Goal: Task Accomplishment & Management: Manage account settings

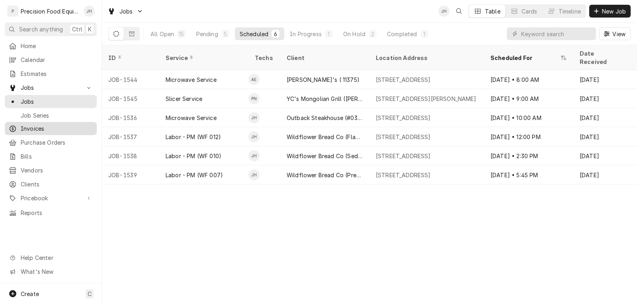
click at [43, 129] on span "Invoices" at bounding box center [57, 129] width 72 height 8
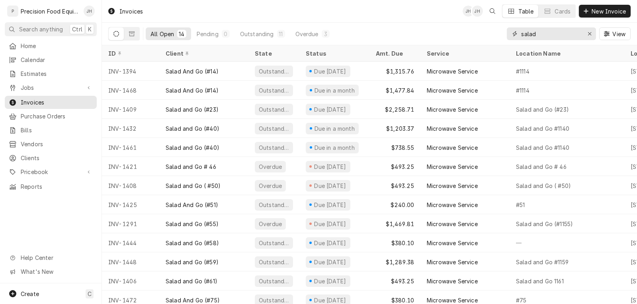
drag, startPoint x: 545, startPoint y: 37, endPoint x: 480, endPoint y: 37, distance: 65.2
click at [480, 37] on div "All Open 14 Pending 0 Outstanding 11 Overdue 3 salad View" at bounding box center [369, 34] width 522 height 22
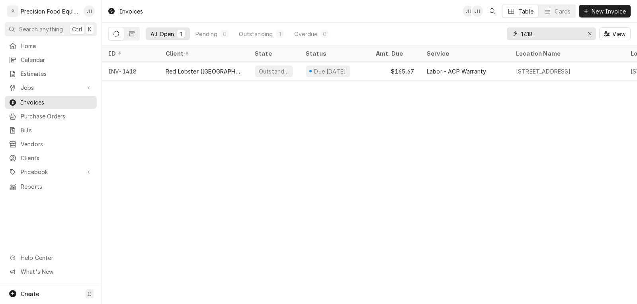
type input "1418"
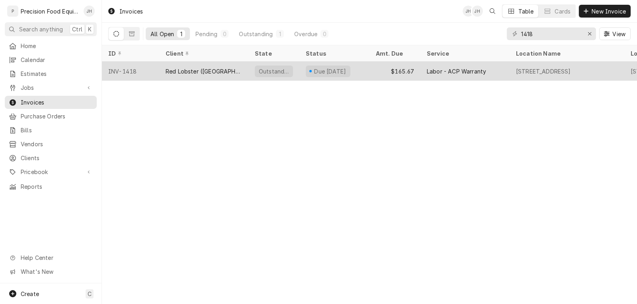
click at [233, 69] on div "Red Lobster (Southern Ave)" at bounding box center [203, 71] width 76 height 8
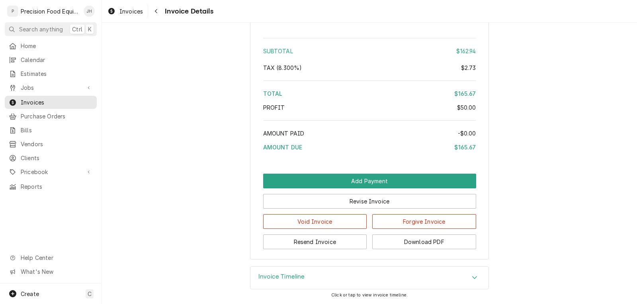
scroll to position [956, 0]
click at [331, 224] on button "Void Invoice" at bounding box center [315, 221] width 104 height 15
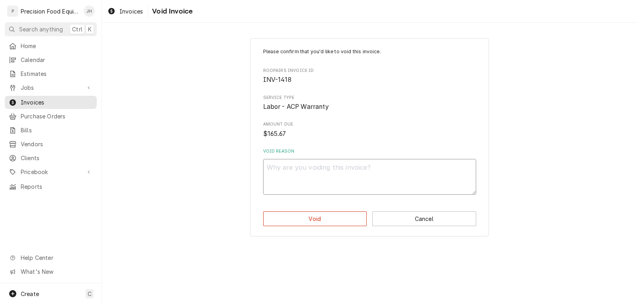
click at [302, 173] on textarea "Void Reason" at bounding box center [369, 177] width 213 height 36
type textarea "x"
type textarea "A"
type textarea "x"
type textarea "AC"
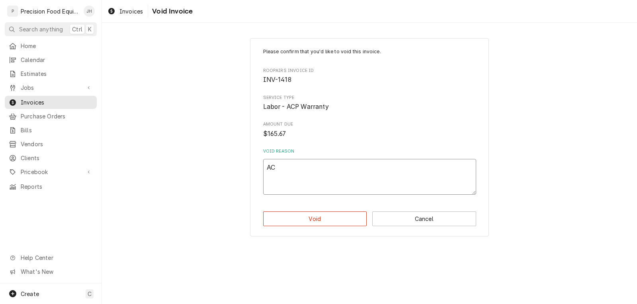
type textarea "x"
type textarea "ACP"
type textarea "x"
type textarea "ACP"
type textarea "x"
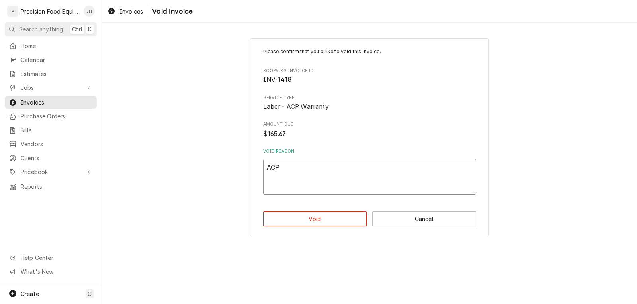
type textarea "ACP 1"
type textarea "x"
type textarea "ACP 14"
type textarea "x"
type textarea "ACP 141"
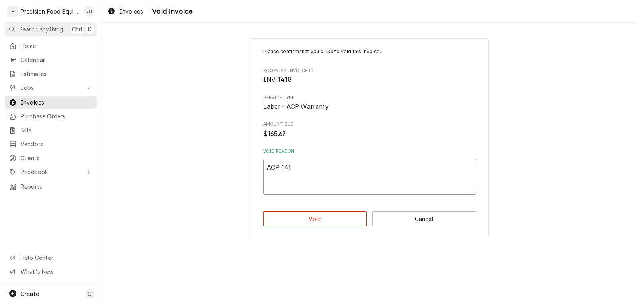
type textarea "x"
type textarea "ACP 1418"
click at [282, 168] on textarea "ACP 1418" at bounding box center [369, 177] width 213 height 36
type textarea "x"
type textarea "ACP I1418"
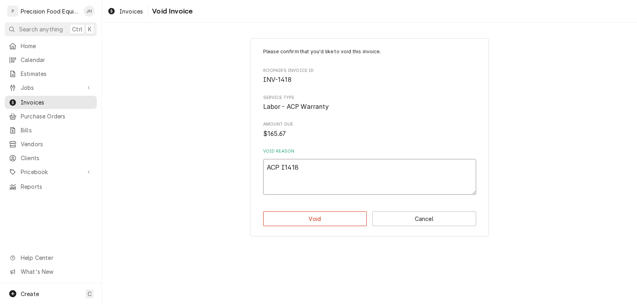
type textarea "x"
type textarea "ACP IN1418"
type textarea "x"
type textarea "ACP INV1418"
click at [334, 220] on button "Void" at bounding box center [315, 219] width 104 height 15
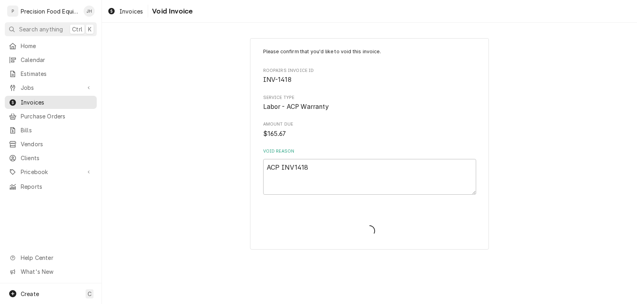
type textarea "x"
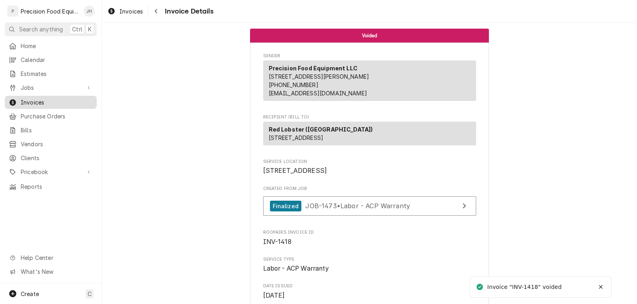
click at [48, 100] on span "Invoices" at bounding box center [57, 102] width 72 height 8
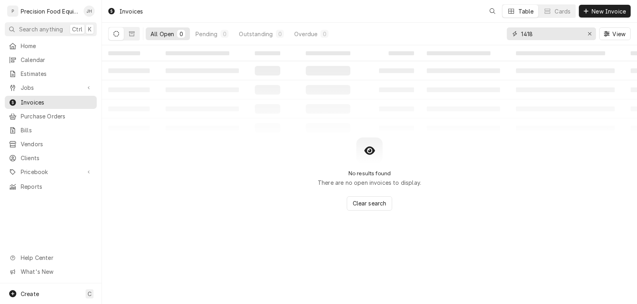
click at [540, 39] on input "1418" at bounding box center [551, 33] width 60 height 13
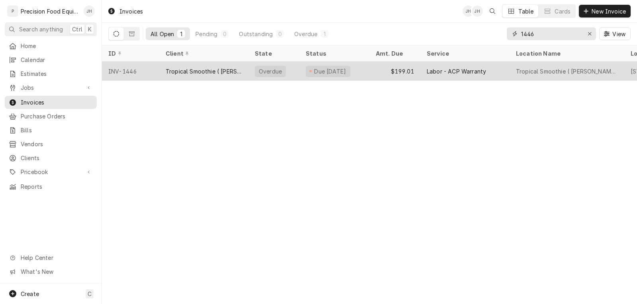
type input "1446"
click at [456, 70] on div "Labor - ACP Warranty" at bounding box center [455, 71] width 59 height 8
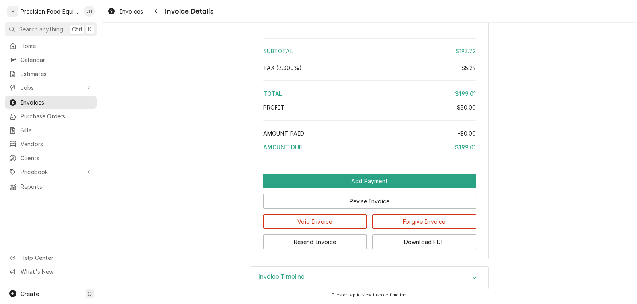
scroll to position [983, 0]
click at [328, 223] on button "Void Invoice" at bounding box center [315, 221] width 104 height 15
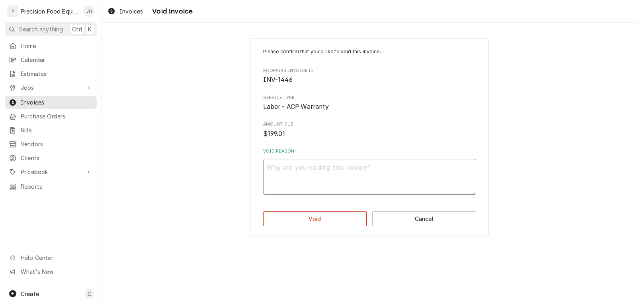
click at [300, 177] on textarea "Void Reason" at bounding box center [369, 177] width 213 height 36
type textarea "x"
type textarea "A"
type textarea "x"
type textarea "AC"
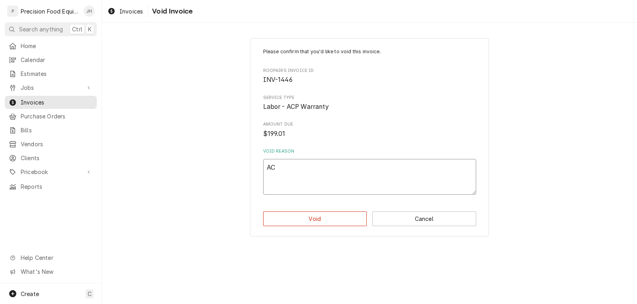
type textarea "x"
type textarea "ACP"
type textarea "x"
type textarea "ACP"
type textarea "x"
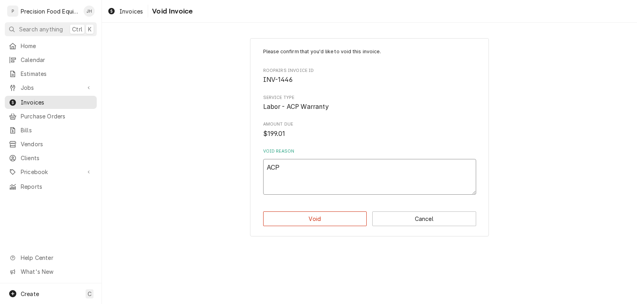
type textarea "ACP I"
type textarea "x"
type textarea "ACP IN"
type textarea "x"
type textarea "ACP INV"
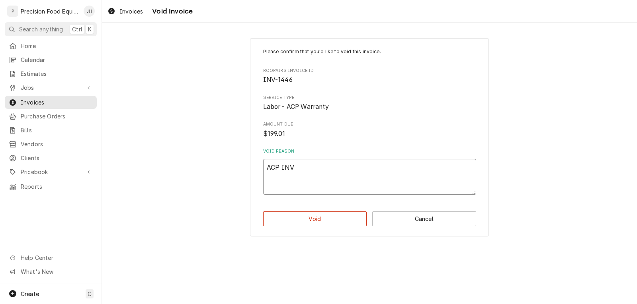
type textarea "x"
type textarea "ACP INV1"
type textarea "x"
type textarea "ACP INV14"
type textarea "x"
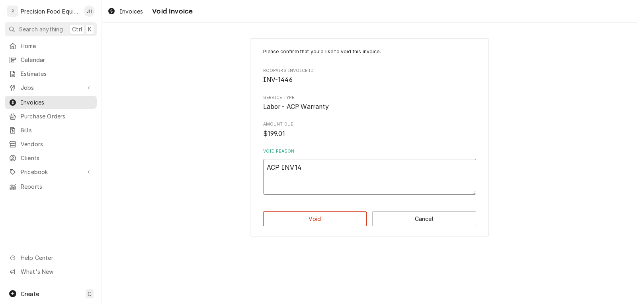
type textarea "ACP INV144"
type textarea "x"
type textarea "ACP INV1446"
click at [315, 219] on button "Void" at bounding box center [315, 219] width 104 height 15
type textarea "x"
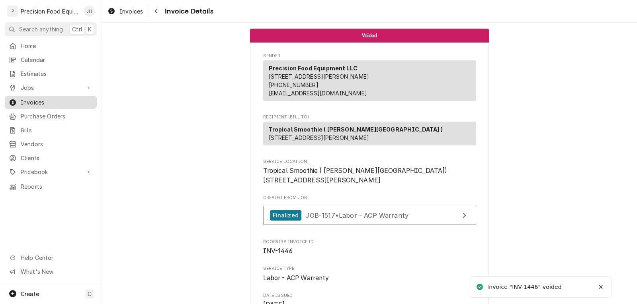
click at [47, 99] on span "Invoices" at bounding box center [57, 102] width 72 height 8
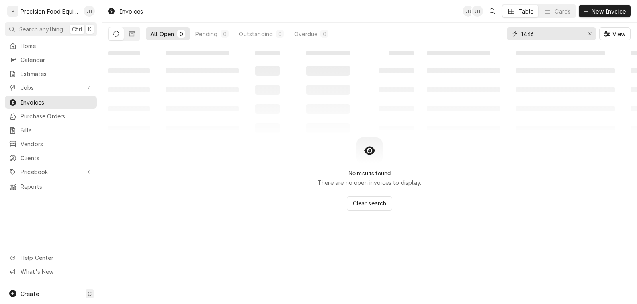
click at [555, 37] on input "1446" at bounding box center [551, 33] width 60 height 13
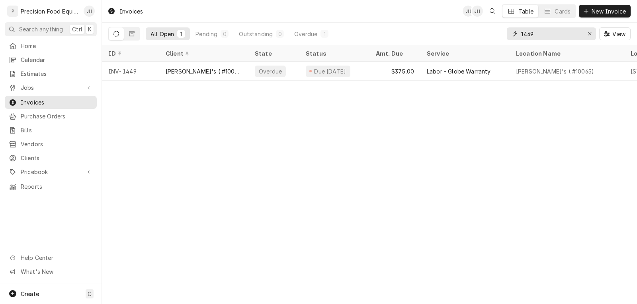
type input "1449"
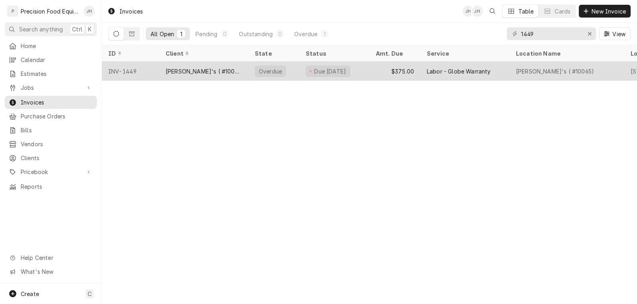
click at [369, 68] on div "$375.00" at bounding box center [394, 71] width 51 height 19
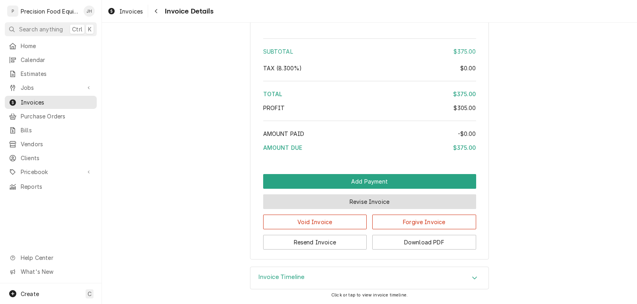
scroll to position [781, 0]
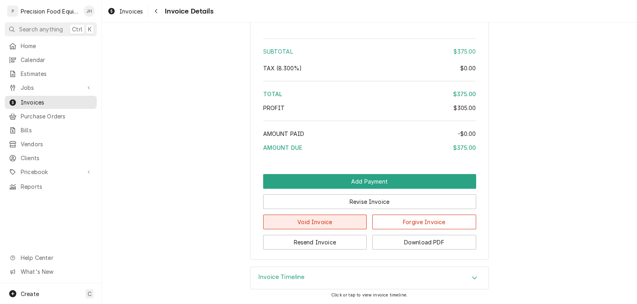
click at [330, 221] on button "Void Invoice" at bounding box center [315, 222] width 104 height 15
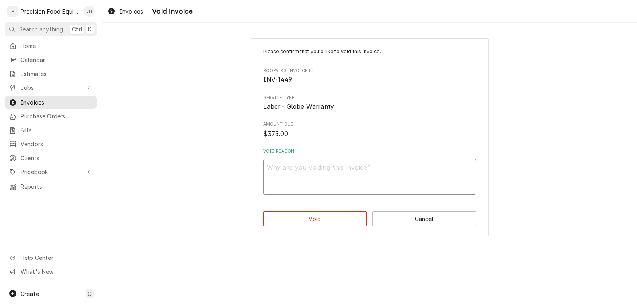
click at [281, 173] on textarea "Void Reason" at bounding box center [369, 177] width 213 height 36
type textarea "x"
type textarea "G"
type textarea "x"
type textarea "GL"
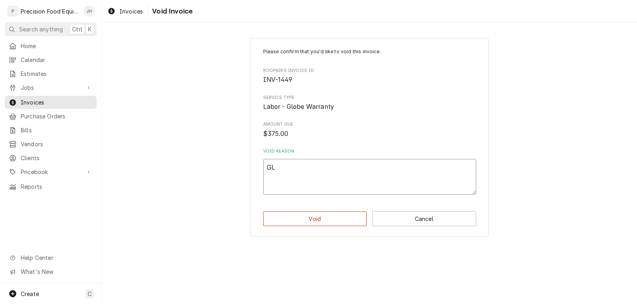
type textarea "x"
type textarea "GLO"
type textarea "x"
type textarea "GLOB"
type textarea "x"
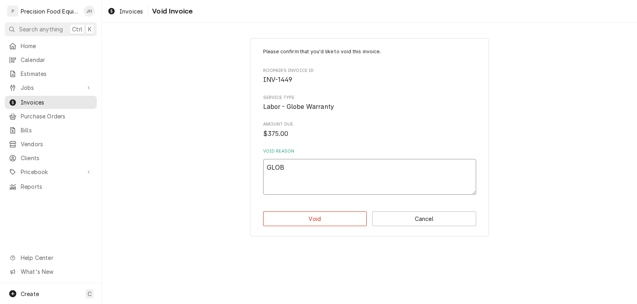
type textarea "GLOBE"
type textarea "x"
type textarea "GLOBE"
type textarea "x"
type textarea "GLOBE I"
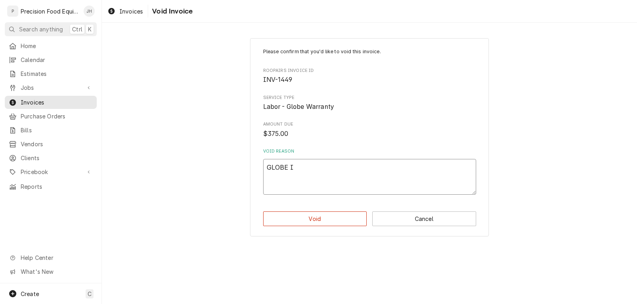
type textarea "x"
type textarea "GLOBE IN"
type textarea "x"
type textarea "GLOBE INV"
type textarea "x"
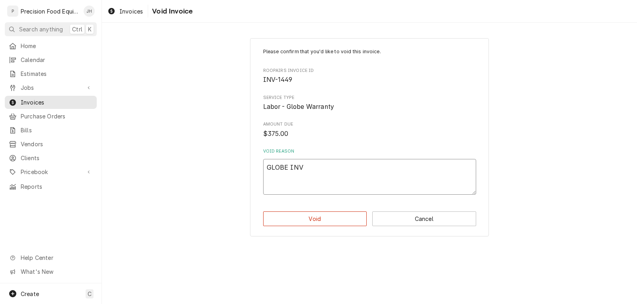
type textarea "GLOBE INV1"
type textarea "x"
type textarea "GLOBE INV14"
type textarea "x"
type textarea "GLOBE INV144"
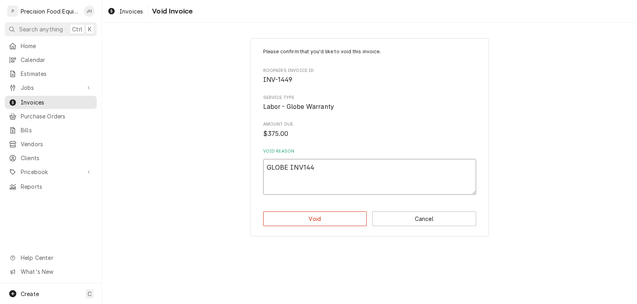
type textarea "x"
type textarea "GLOBE INV1449"
click at [317, 218] on button "Void" at bounding box center [315, 219] width 104 height 15
type textarea "x"
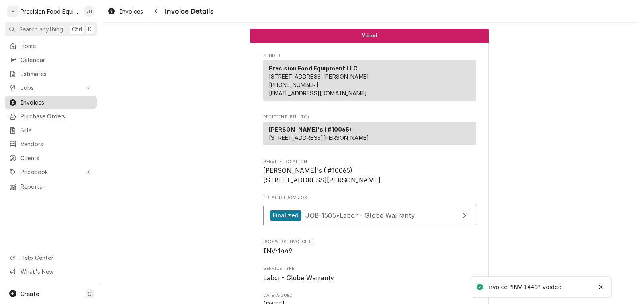
click at [37, 98] on span "Invoices" at bounding box center [57, 102] width 72 height 8
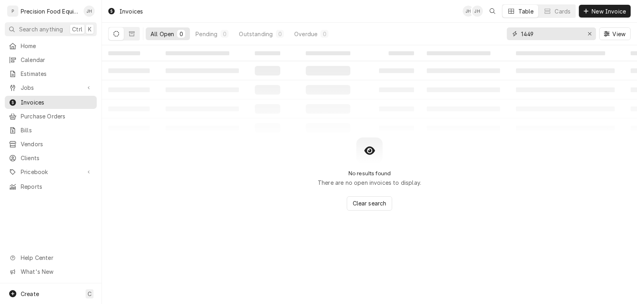
click at [547, 35] on input "1449" at bounding box center [551, 33] width 60 height 13
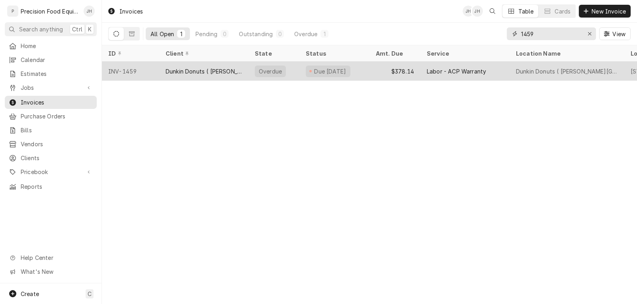
type input "1459"
click at [518, 68] on div "Dunkin Donuts ( W Chandler )" at bounding box center [567, 71] width 102 height 8
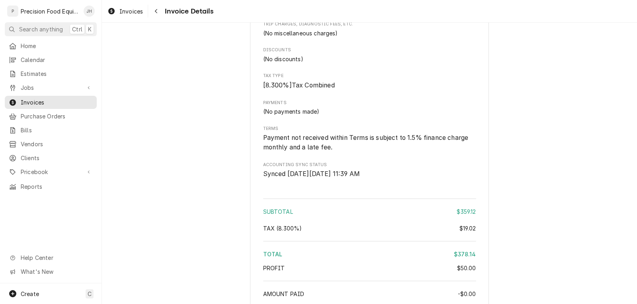
scroll to position [1181, 0]
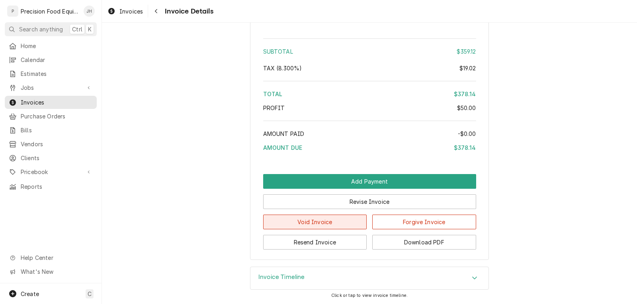
click at [333, 222] on button "Void Invoice" at bounding box center [315, 222] width 104 height 15
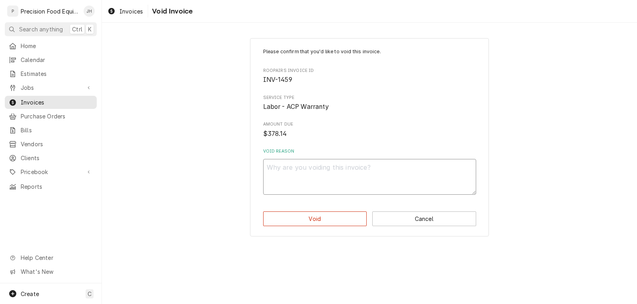
click at [304, 181] on textarea "Void Reason" at bounding box center [369, 177] width 213 height 36
type textarea "x"
type textarea "A"
type textarea "x"
type textarea "AC"
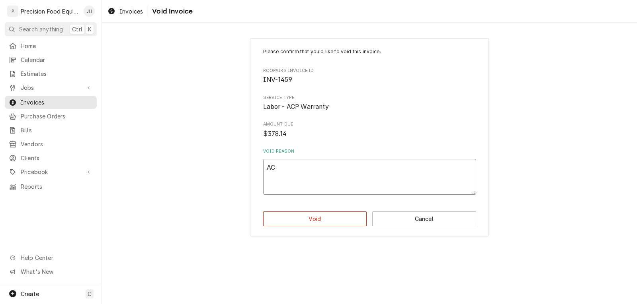
type textarea "x"
type textarea "ACP"
type textarea "x"
type textarea "ACP"
type textarea "x"
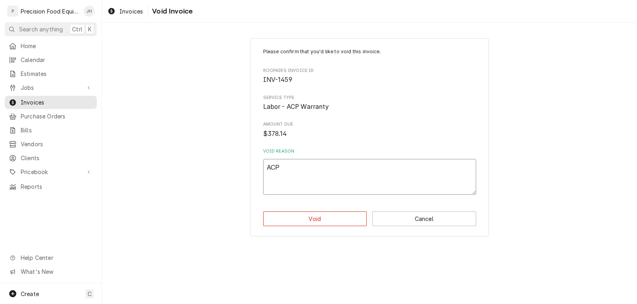
type textarea "ACP I"
type textarea "x"
type textarea "ACP IN"
type textarea "x"
type textarea "ACP INV"
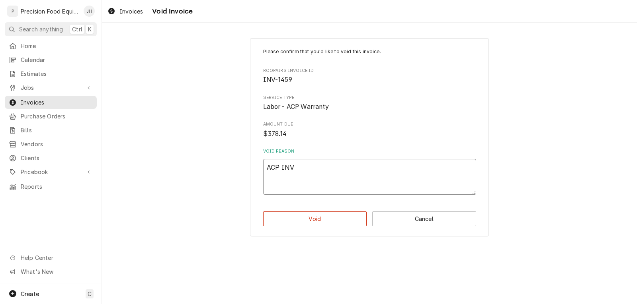
type textarea "x"
type textarea "ACP INV1"
type textarea "x"
type textarea "ACP INV14"
type textarea "x"
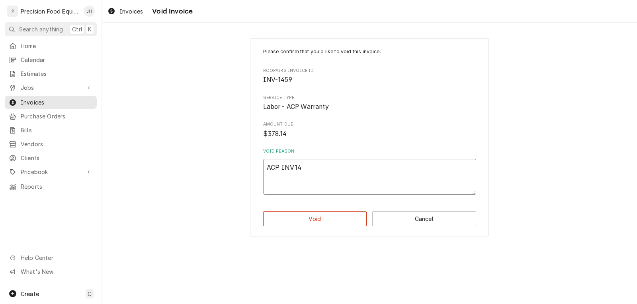
type textarea "ACP INV145"
type textarea "x"
type textarea "ACP INV1459"
click at [295, 220] on button "Void" at bounding box center [315, 219] width 104 height 15
type textarea "x"
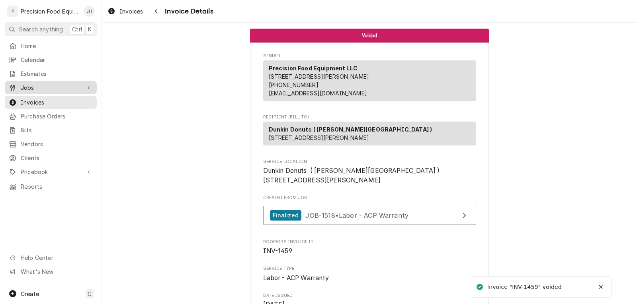
click at [29, 84] on span "Jobs" at bounding box center [51, 88] width 60 height 8
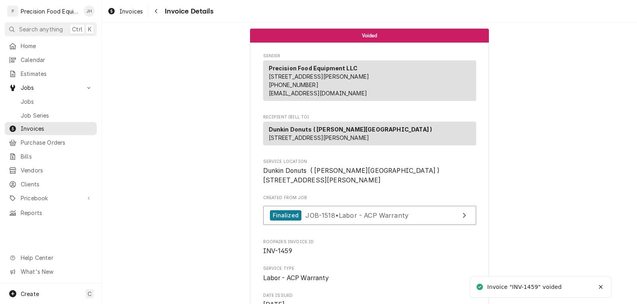
click at [28, 92] on div "Jobs Jobs Job Series" at bounding box center [51, 101] width 92 height 40
click at [30, 97] on span "Jobs" at bounding box center [57, 101] width 72 height 8
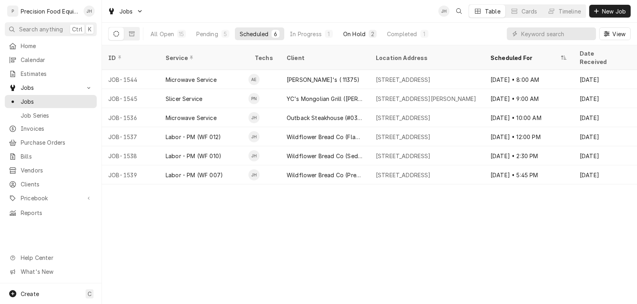
click at [353, 36] on div "On Hold" at bounding box center [354, 34] width 22 height 8
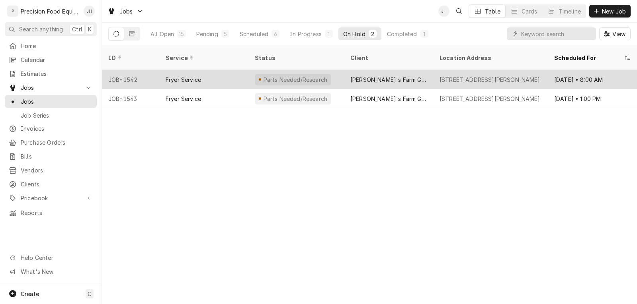
click at [221, 72] on div "Fryer Service" at bounding box center [203, 79] width 89 height 19
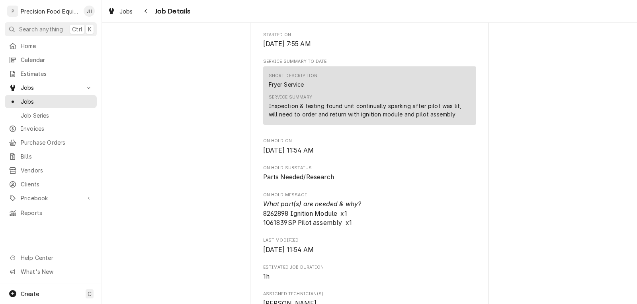
scroll to position [239, 0]
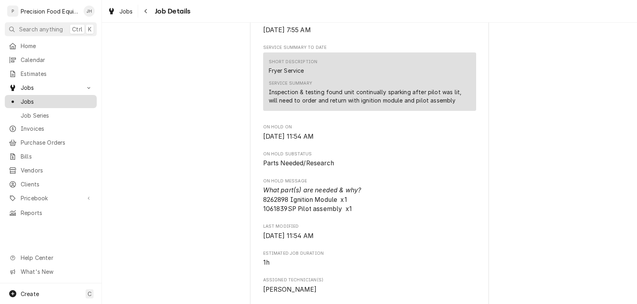
click at [32, 97] on span "Jobs" at bounding box center [57, 101] width 72 height 8
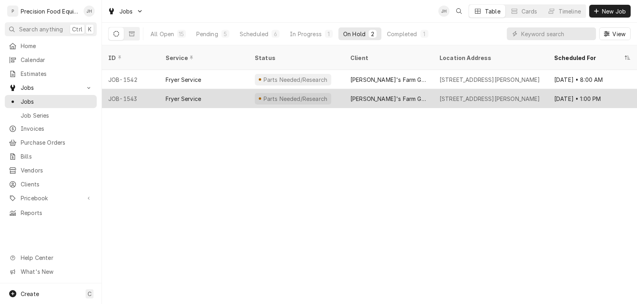
click at [217, 89] on div "Fryer Service" at bounding box center [203, 98] width 89 height 19
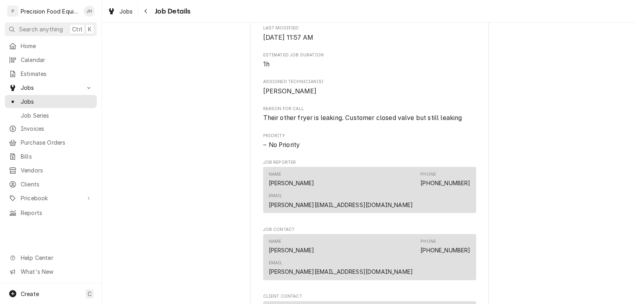
scroll to position [438, 0]
click at [27, 195] on span "Pricebook" at bounding box center [51, 198] width 60 height 8
click at [29, 223] on span "Parts & Materials" at bounding box center [57, 226] width 72 height 8
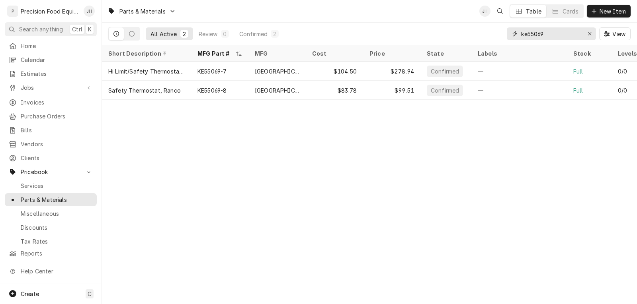
drag, startPoint x: 549, startPoint y: 31, endPoint x: 418, endPoint y: 31, distance: 130.9
click at [428, 31] on div "All Active 2 Review 0 Confirmed 2 ke55069 View" at bounding box center [369, 34] width 522 height 22
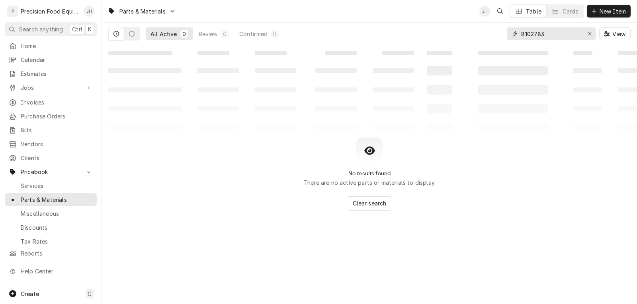
drag, startPoint x: 551, startPoint y: 31, endPoint x: 477, endPoint y: 32, distance: 74.0
click at [477, 32] on div "All Active 0 Review 0 Confirmed 0 8102783 View" at bounding box center [369, 34] width 522 height 22
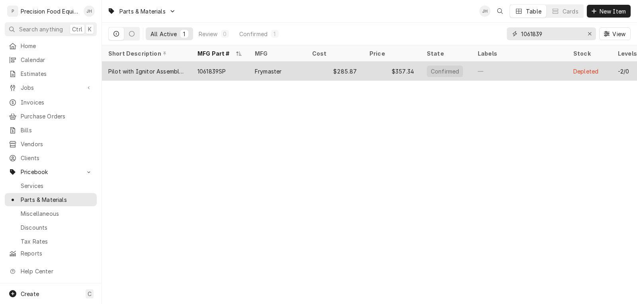
type input "1061839"
click at [266, 70] on div "Frymaster" at bounding box center [268, 71] width 27 height 8
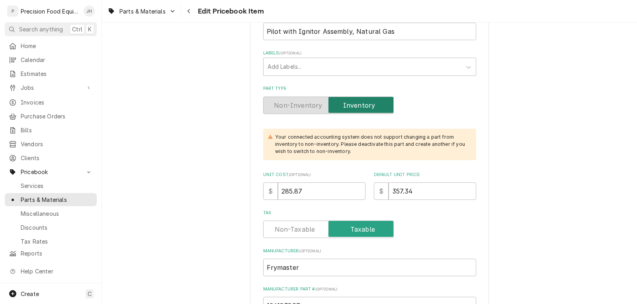
scroll to position [159, 0]
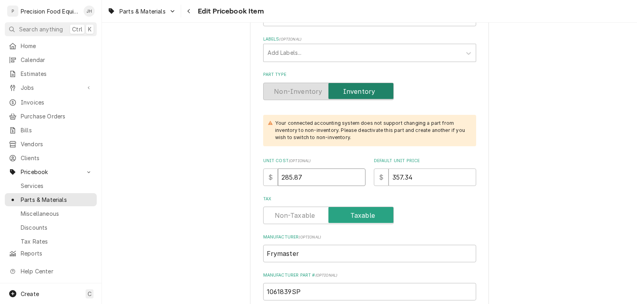
drag, startPoint x: 309, startPoint y: 176, endPoint x: 230, endPoint y: 170, distance: 79.0
type textarea "x"
type input "2"
type textarea "x"
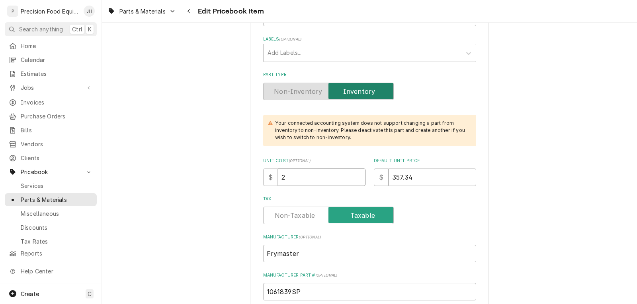
type input "23"
type textarea "x"
type input "236"
type textarea "x"
type input "236.3"
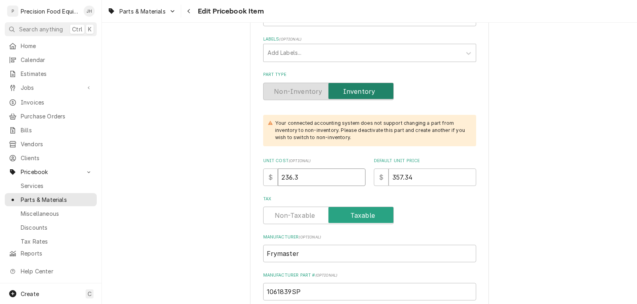
type textarea "x"
type input "236.32"
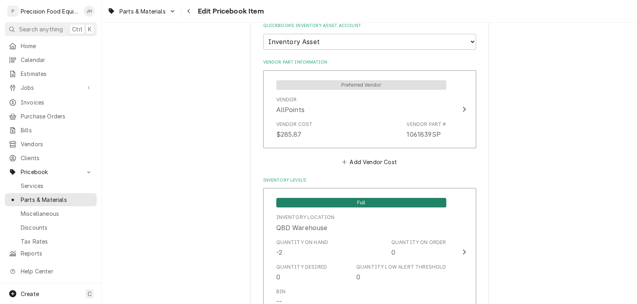
scroll to position [637, 0]
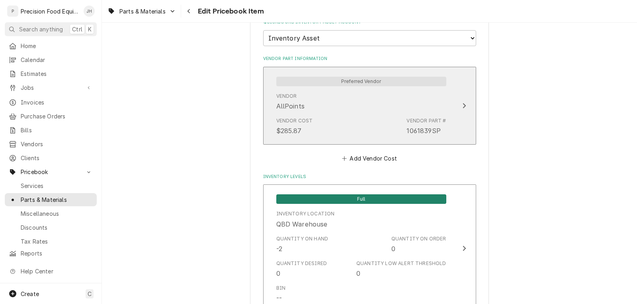
click at [297, 134] on div "$285.87" at bounding box center [288, 131] width 25 height 10
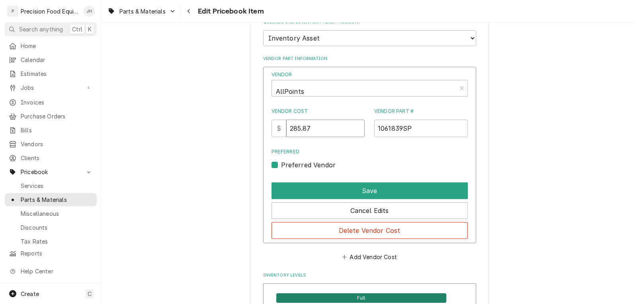
drag, startPoint x: 317, startPoint y: 128, endPoint x: 286, endPoint y: 129, distance: 30.7
click at [286, 129] on div "$ 285.87" at bounding box center [317, 129] width 93 height 18
type input "236.32"
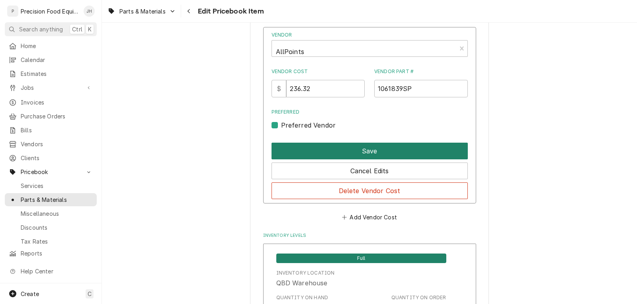
click at [343, 155] on button "Save" at bounding box center [369, 151] width 196 height 17
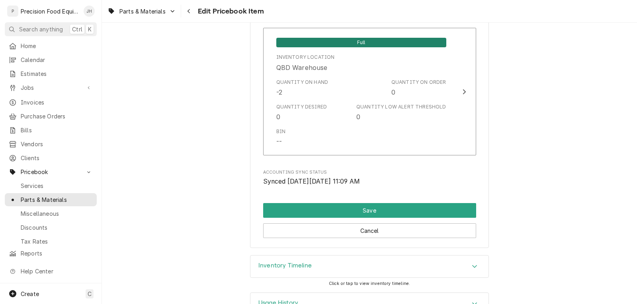
scroll to position [779, 0]
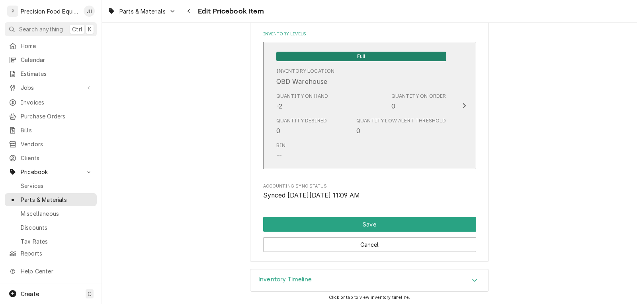
click at [342, 155] on div "Bin --" at bounding box center [361, 151] width 170 height 25
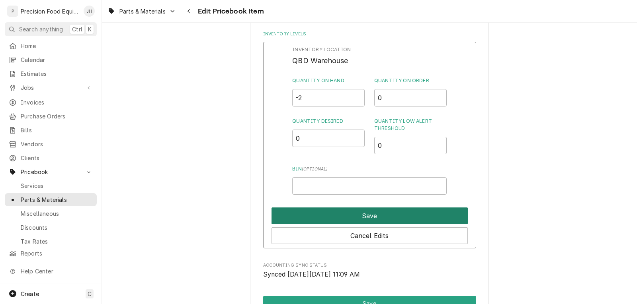
click at [357, 213] on button "Save" at bounding box center [369, 216] width 196 height 17
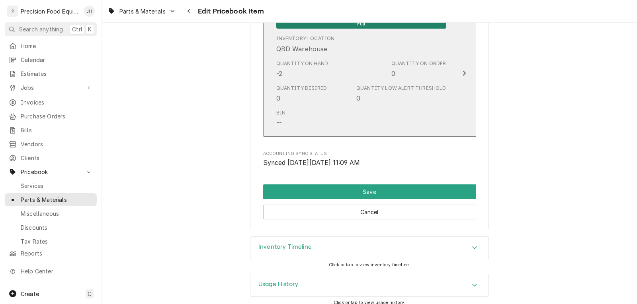
scroll to position [819, 0]
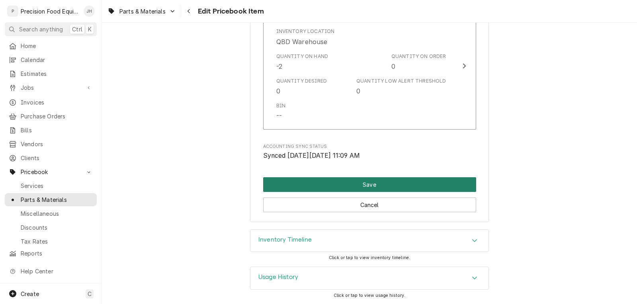
click at [380, 181] on button "Save" at bounding box center [369, 184] width 213 height 15
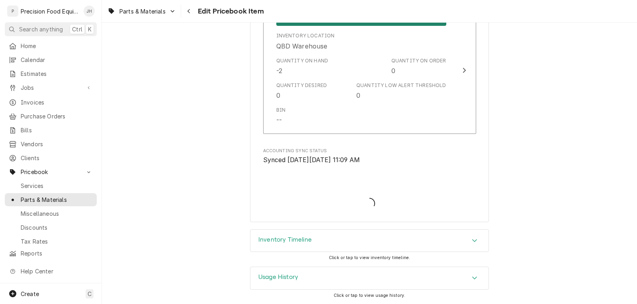
type textarea "x"
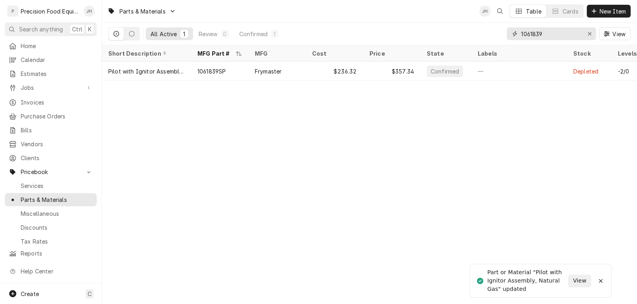
drag, startPoint x: 511, startPoint y: 29, endPoint x: 484, endPoint y: 30, distance: 26.7
click at [485, 29] on div "All Active 1 Review 0 Confirmed 1 1061839 View" at bounding box center [369, 34] width 522 height 22
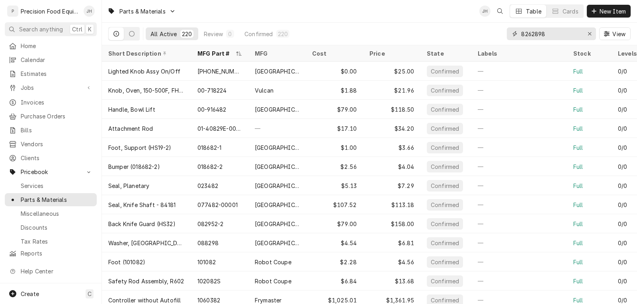
type input "8262898"
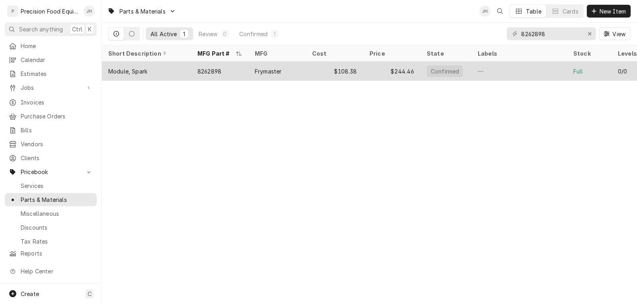
click at [313, 69] on div "$108.38" at bounding box center [334, 71] width 57 height 19
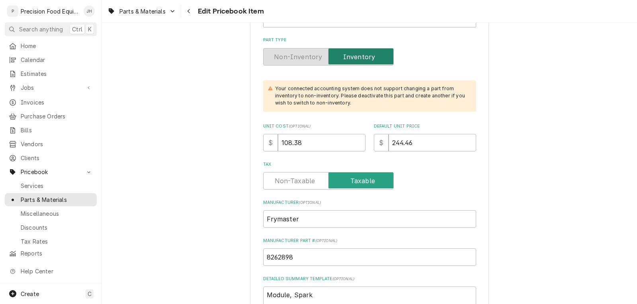
scroll to position [199, 0]
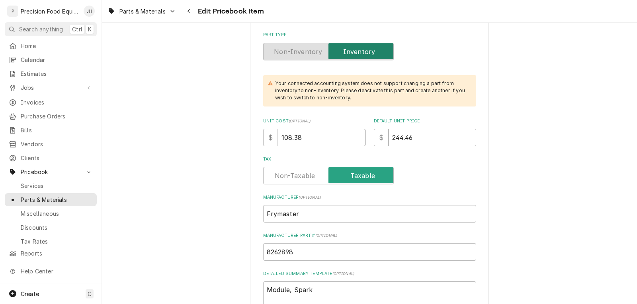
drag, startPoint x: 327, startPoint y: 137, endPoint x: 165, endPoint y: 123, distance: 162.6
type textarea "x"
type input "1"
type textarea "x"
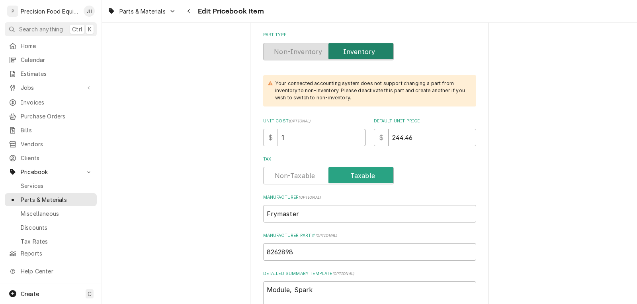
type input "10"
type textarea "x"
type input "102"
type textarea "x"
type input "102.4"
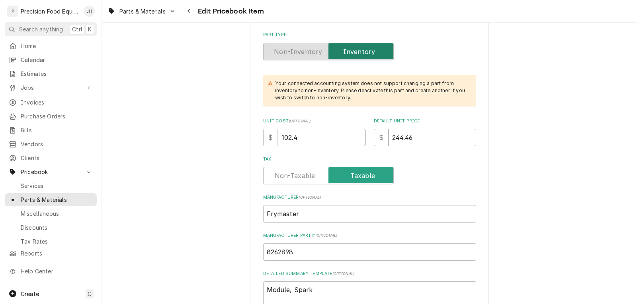
type textarea "x"
type input "102.44"
drag, startPoint x: 454, startPoint y: 142, endPoint x: 257, endPoint y: 122, distance: 197.5
type textarea "x"
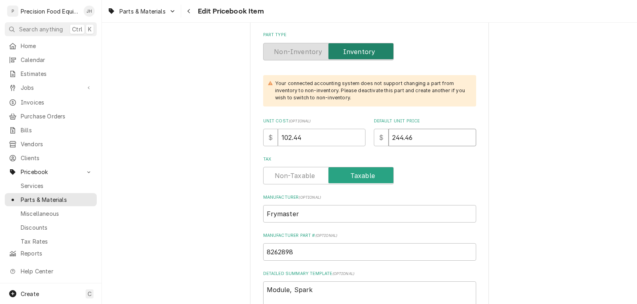
type input "2"
type textarea "x"
type input "25"
type textarea "x"
type input "256"
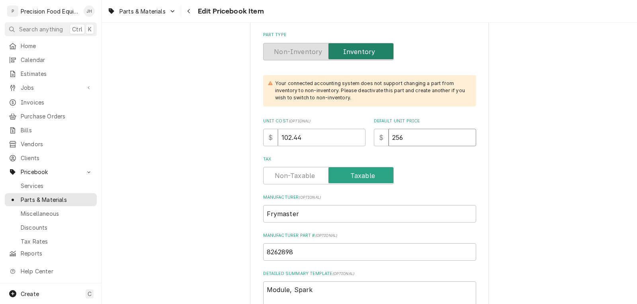
type textarea "x"
type input "256.6"
type textarea "x"
type input "256.68"
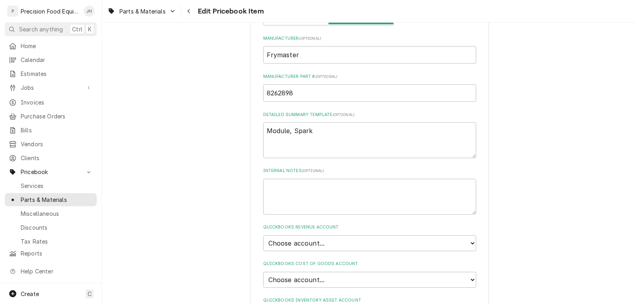
scroll to position [477, 0]
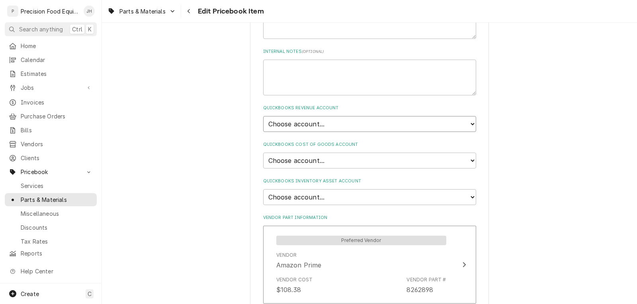
click at [343, 124] on select "Choose account... Discount Income Misc Income Non taxable issues 46600: Parts a…" at bounding box center [369, 124] width 213 height 16
select select "8000000A-1210141275"
click at [263, 116] on select "Choose account... Discount Income Misc Income Non taxable issues 46600: Parts a…" at bounding box center [369, 124] width 213 height 16
type textarea "x"
click at [327, 159] on select "Choose account... Loss Expense Loss Expense 11/3/2014 Loss Expense 11/4/2014 Co…" at bounding box center [369, 161] width 213 height 16
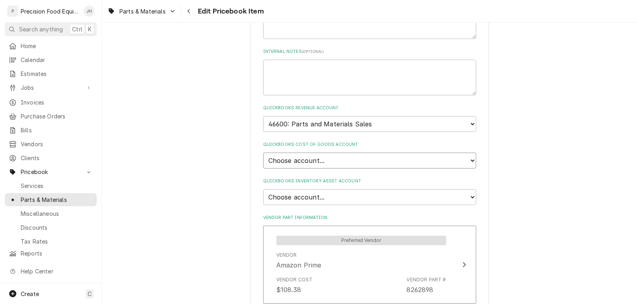
select select "80000023-1210145225"
click at [263, 153] on select "Choose account... Loss Expense Loss Expense 11/3/2014 Loss Expense 11/4/2014 Co…" at bounding box center [369, 161] width 213 height 16
type textarea "x"
click at [324, 197] on select "Choose account... Undeposited Funds Inventory Asset Payroll Asset" at bounding box center [369, 197] width 213 height 16
select select "80000022-1210145225"
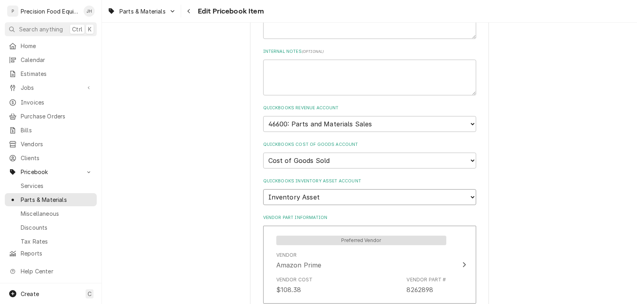
click at [263, 189] on select "Choose account... Undeposited Funds Inventory Asset Payroll Asset" at bounding box center [369, 197] width 213 height 16
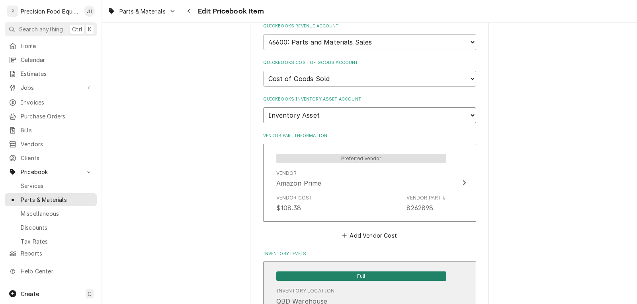
scroll to position [557, 0]
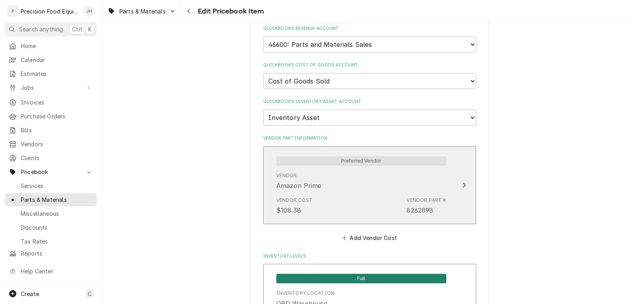
click at [338, 190] on div "Vendor Amazon Prime" at bounding box center [361, 181] width 170 height 25
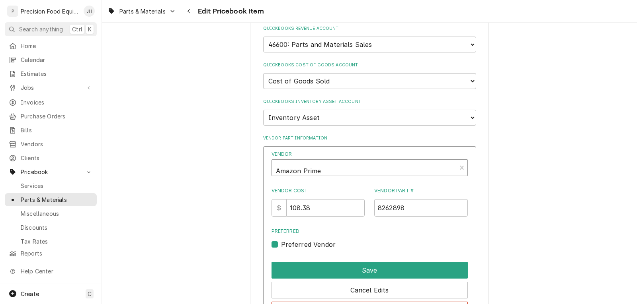
type textarea "x"
click at [337, 172] on div "Vendor" at bounding box center [364, 168] width 176 height 19
type input "glo"
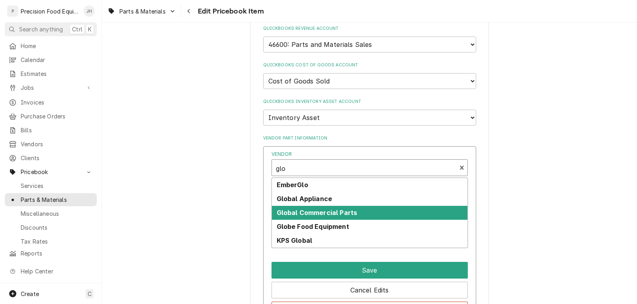
click at [325, 208] on div "Global Commercial Parts" at bounding box center [369, 213] width 195 height 14
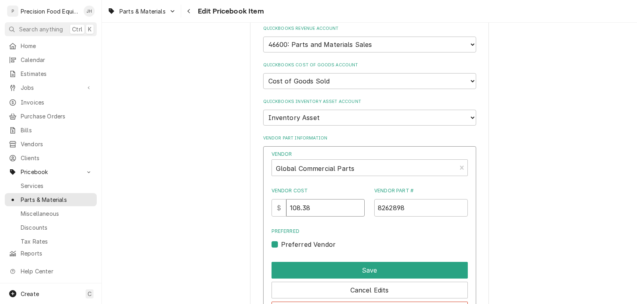
drag, startPoint x: 317, startPoint y: 206, endPoint x: 299, endPoint y: 207, distance: 17.9
click at [299, 207] on input "108.38" at bounding box center [325, 208] width 78 height 18
type input "102.44"
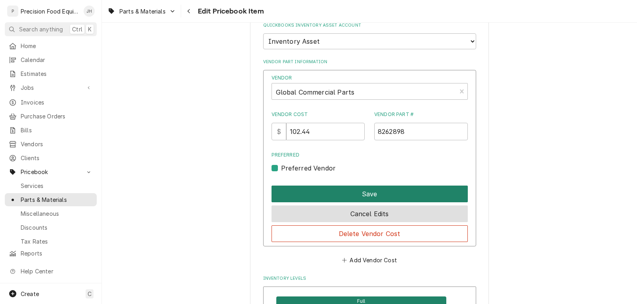
scroll to position [637, 0]
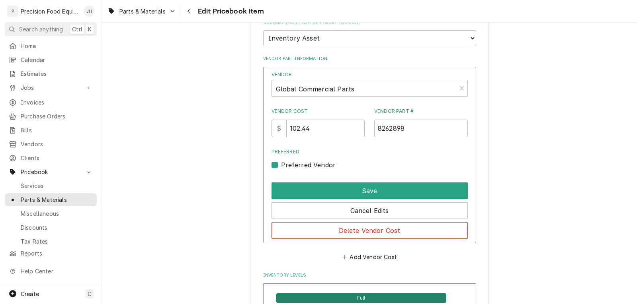
drag, startPoint x: 393, startPoint y: 286, endPoint x: 236, endPoint y: 215, distance: 172.9
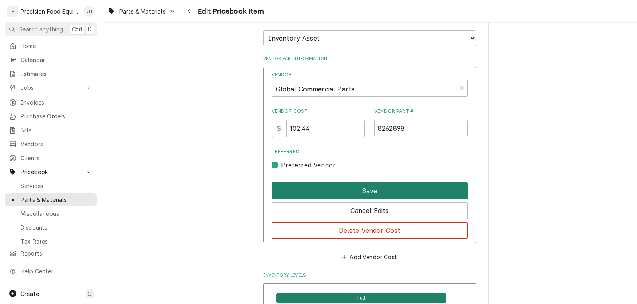
click at [346, 192] on button "Save" at bounding box center [369, 191] width 196 height 17
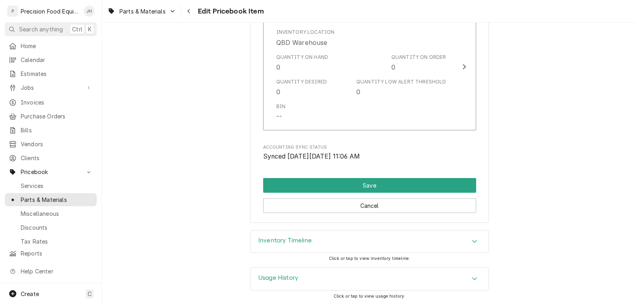
scroll to position [819, 0]
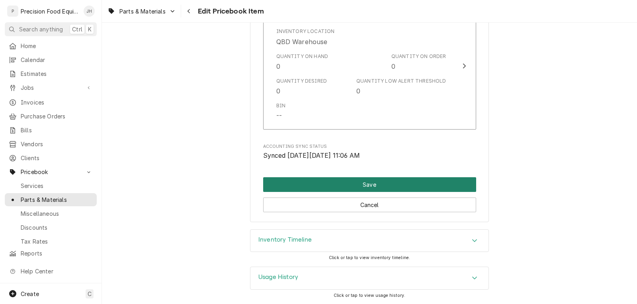
click at [362, 189] on button "Save" at bounding box center [369, 184] width 213 height 15
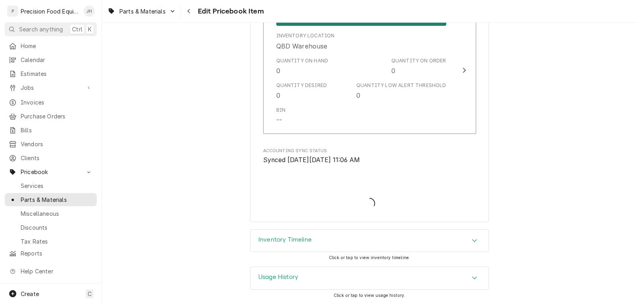
scroll to position [815, 0]
type textarea "x"
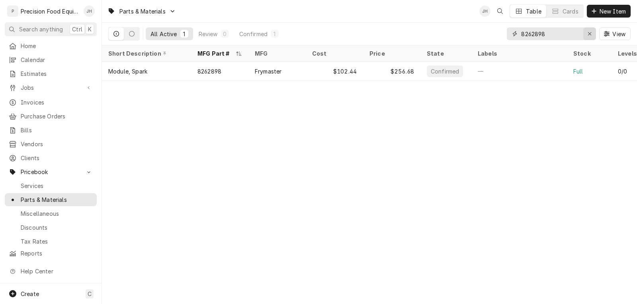
click at [592, 29] on button "Erase input" at bounding box center [589, 33] width 13 height 13
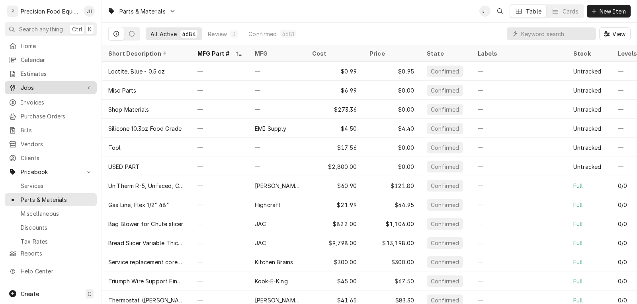
click at [14, 89] on div "Jobs" at bounding box center [50, 88] width 89 height 10
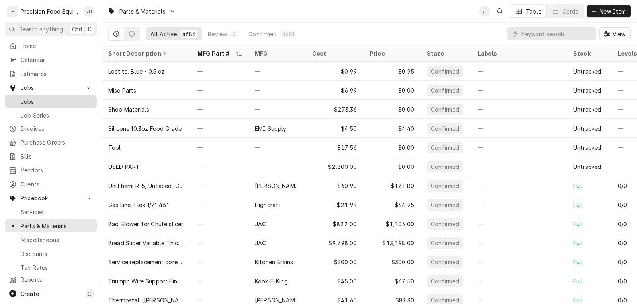
click at [31, 100] on span "Jobs" at bounding box center [57, 101] width 72 height 8
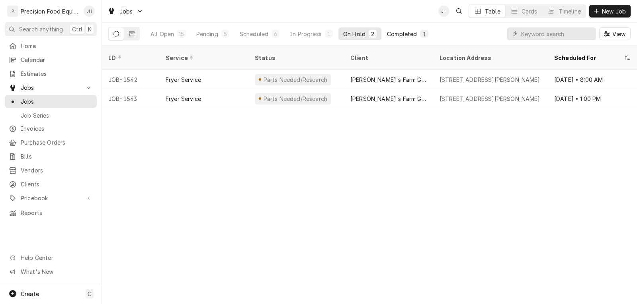
click at [403, 35] on div "Completed" at bounding box center [402, 34] width 30 height 8
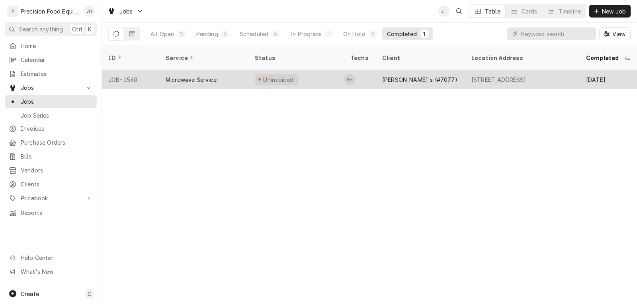
click at [225, 71] on div "Microwave Service" at bounding box center [203, 79] width 89 height 19
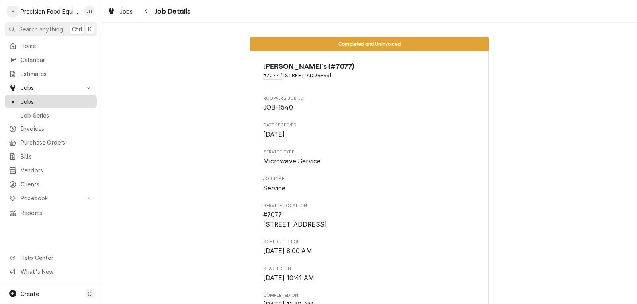
click at [35, 99] on span "Jobs" at bounding box center [57, 101] width 72 height 8
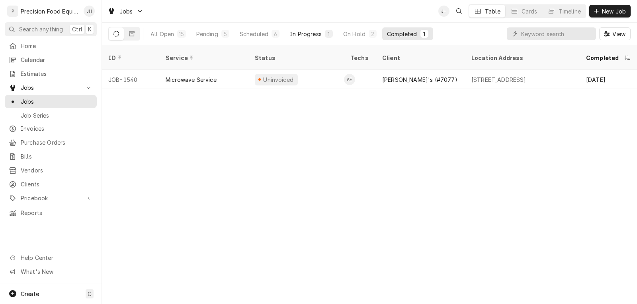
click at [308, 33] on div "In Progress" at bounding box center [306, 34] width 32 height 8
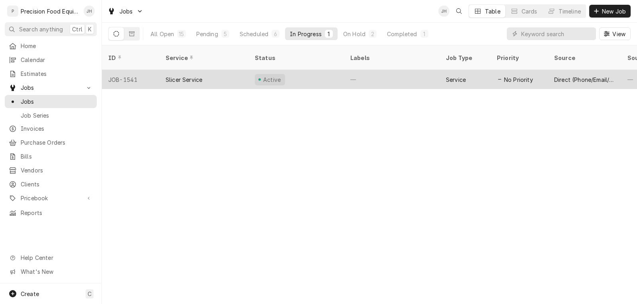
click at [230, 73] on div "Slicer Service" at bounding box center [203, 79] width 89 height 19
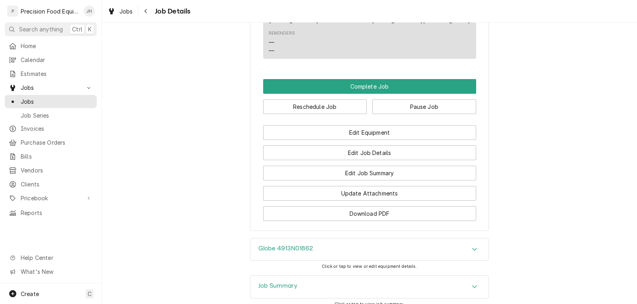
scroll to position [716, 0]
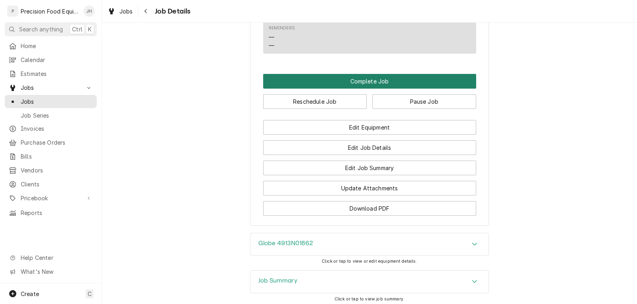
click at [353, 80] on button "Complete Job" at bounding box center [369, 81] width 213 height 15
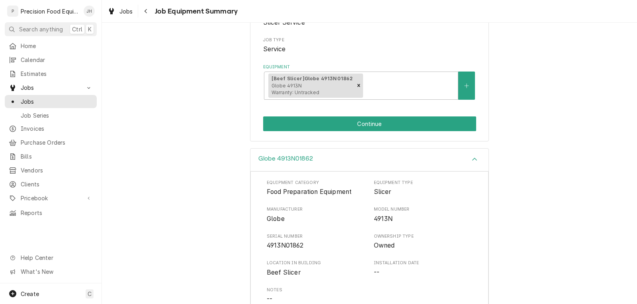
scroll to position [119, 0]
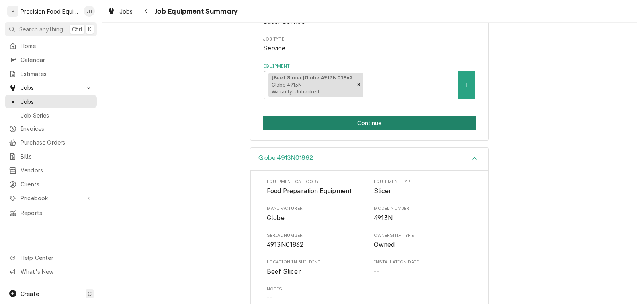
click at [366, 122] on button "Continue" at bounding box center [369, 123] width 213 height 15
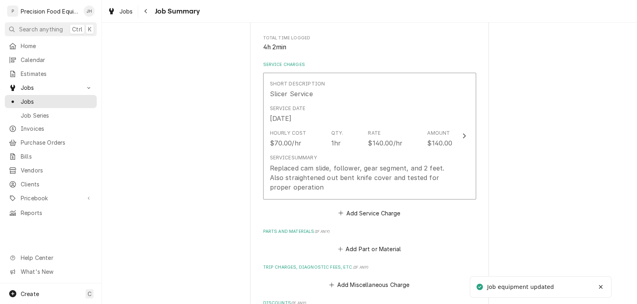
scroll to position [159, 0]
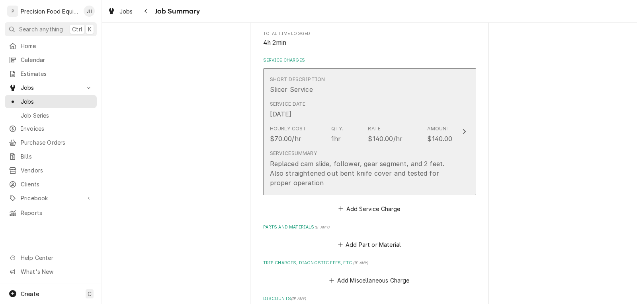
click at [354, 116] on div "Service Date Oct 6, 2025" at bounding box center [361, 109] width 183 height 25
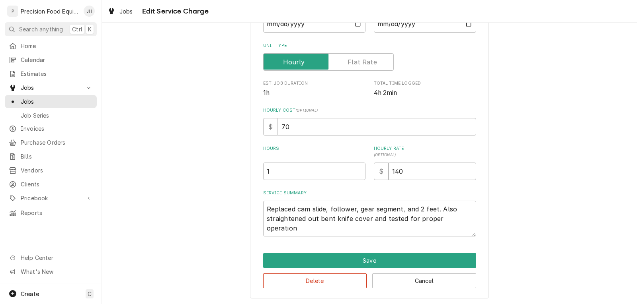
scroll to position [114, 0]
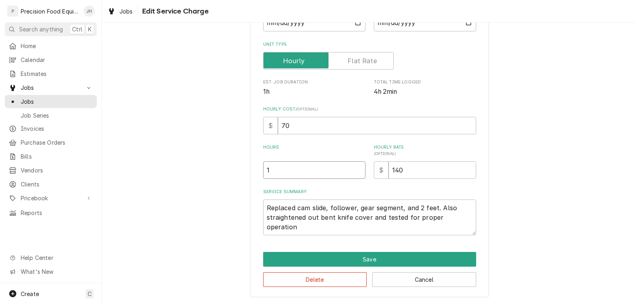
drag, startPoint x: 237, startPoint y: 172, endPoint x: 228, endPoint y: 172, distance: 9.9
click at [228, 172] on div "Use the fields below to edit this service charge Short Description Slicer Servi…" at bounding box center [369, 110] width 535 height 387
type textarea "x"
type input "2"
type textarea "x"
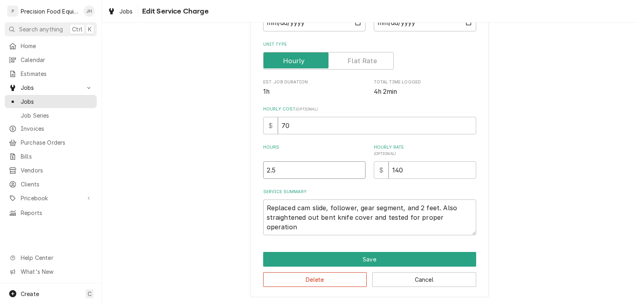
type input "2.5"
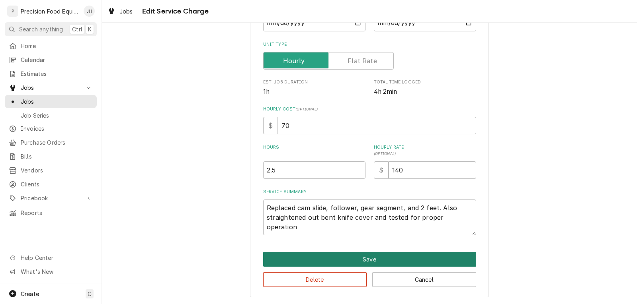
click at [363, 258] on button "Save" at bounding box center [369, 259] width 213 height 15
type textarea "x"
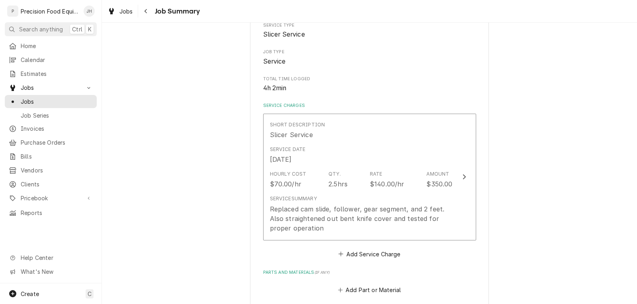
scroll to position [159, 0]
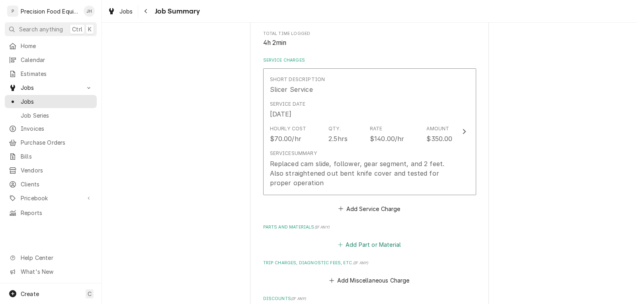
click at [367, 248] on button "Add Part or Material" at bounding box center [369, 244] width 66 height 11
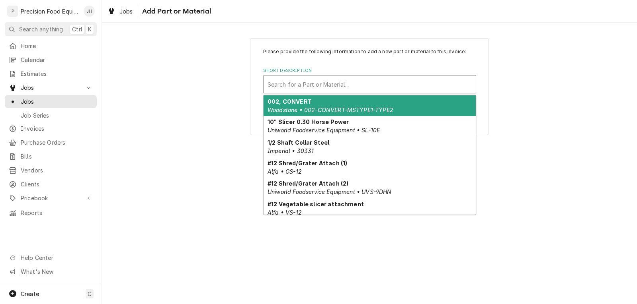
click at [275, 82] on div "Short Description" at bounding box center [369, 84] width 204 height 14
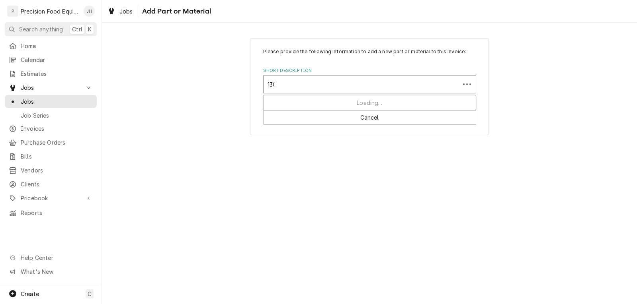
type input "1308"
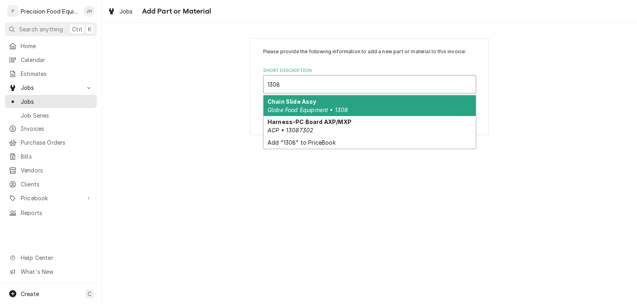
click at [282, 109] on em "Globe Food Equipment • 1308" at bounding box center [307, 110] width 80 height 7
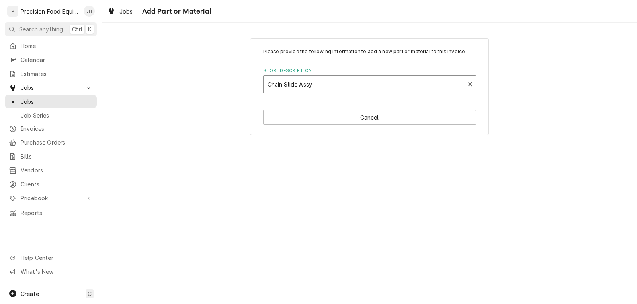
type textarea "x"
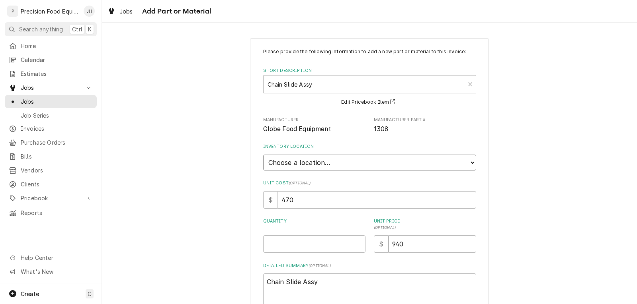
click at [288, 160] on select "Choose a location... QBD Warehouse" at bounding box center [369, 163] width 213 height 16
select select "417"
click at [263, 155] on select "Choose a location... QBD Warehouse" at bounding box center [369, 163] width 213 height 16
click at [280, 244] on input "Quantity" at bounding box center [314, 245] width 102 height 18
type textarea "x"
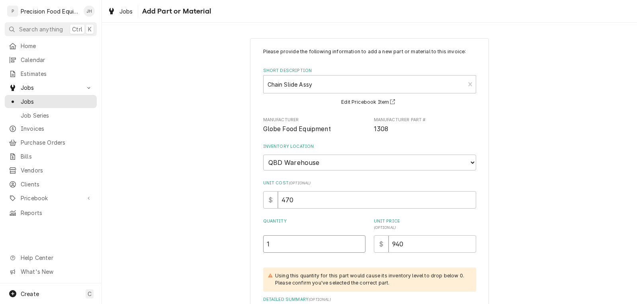
type input "1"
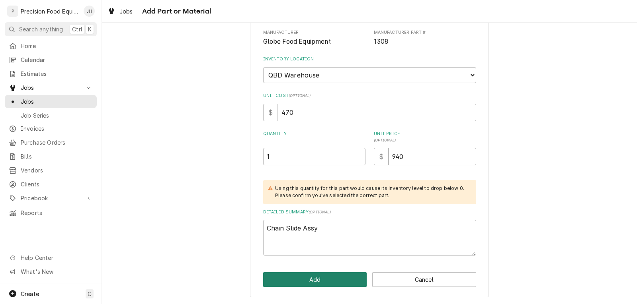
click at [304, 278] on button "Add" at bounding box center [315, 280] width 104 height 15
type textarea "x"
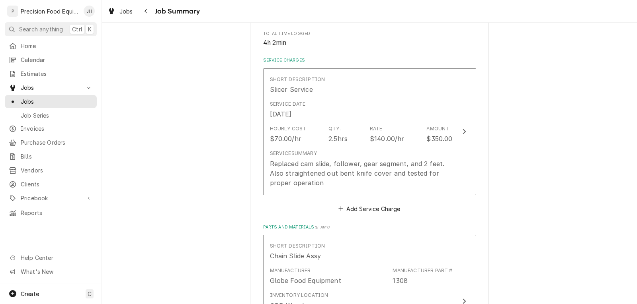
scroll to position [318, 0]
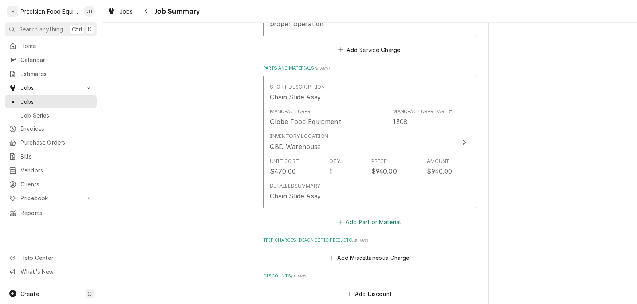
click at [358, 219] on button "Add Part or Material" at bounding box center [369, 221] width 66 height 11
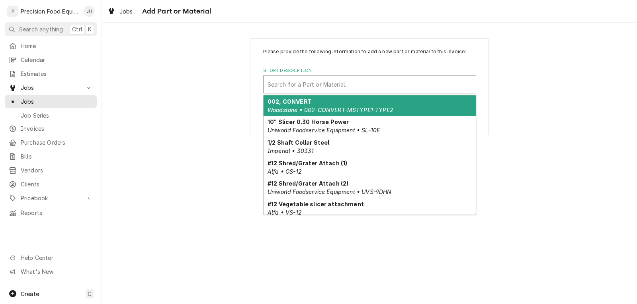
click at [304, 90] on div "Short Description" at bounding box center [369, 84] width 204 height 14
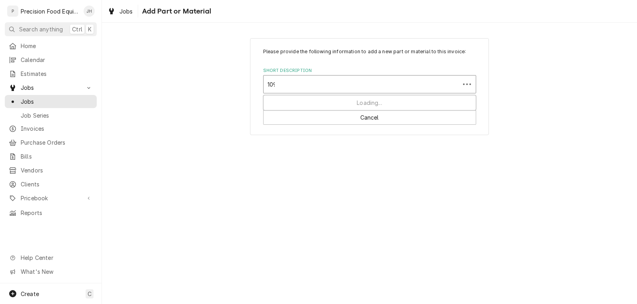
type input "1097"
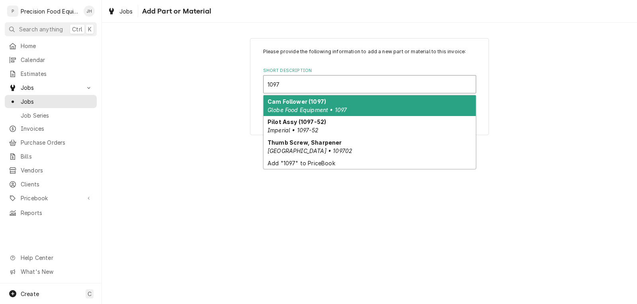
click at [311, 114] on div "Cam Follower (1097) Globe Food Equipment • 1097" at bounding box center [369, 105] width 212 height 21
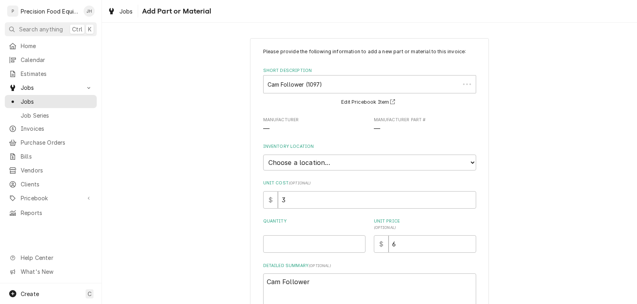
type textarea "x"
click at [279, 158] on select "Choose a location... QBD Warehouse" at bounding box center [369, 163] width 213 height 16
select select "417"
click at [263, 155] on select "Choose a location... QBD Warehouse" at bounding box center [369, 163] width 213 height 16
click at [272, 246] on input "Quantity" at bounding box center [314, 245] width 102 height 18
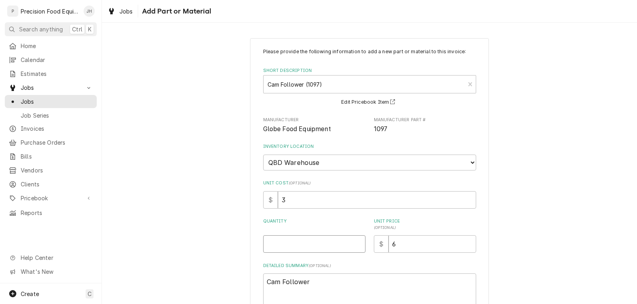
type textarea "x"
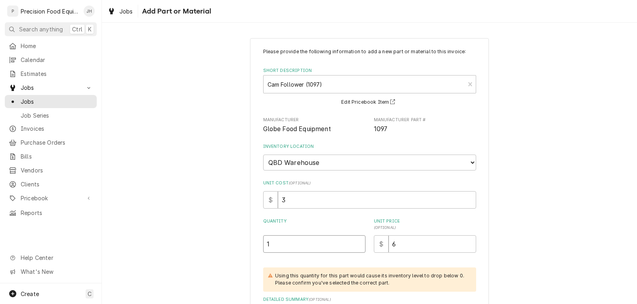
type input "1"
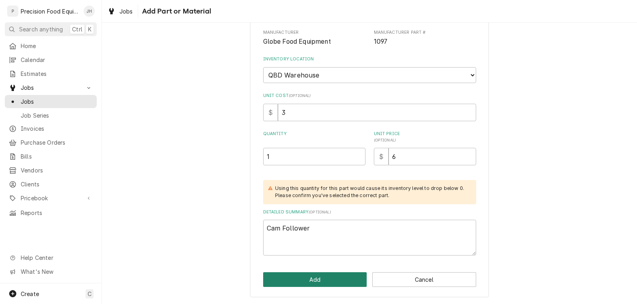
click at [305, 276] on button "Add" at bounding box center [315, 280] width 104 height 15
type textarea "x"
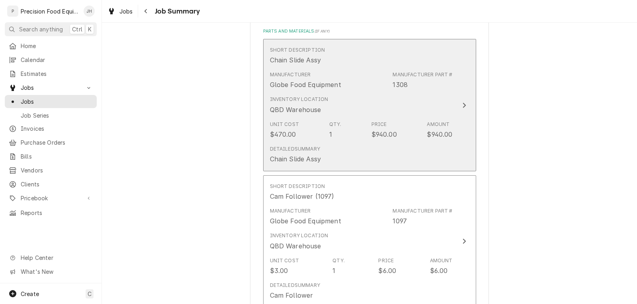
scroll to position [477, 0]
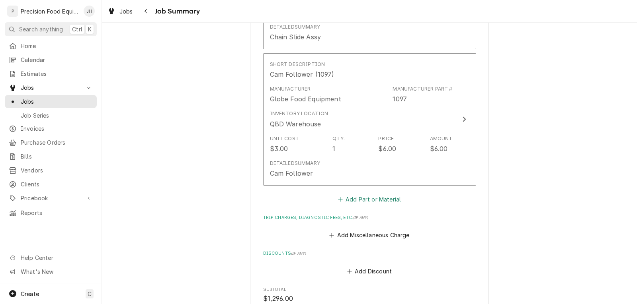
click at [355, 201] on button "Add Part or Material" at bounding box center [369, 199] width 66 height 11
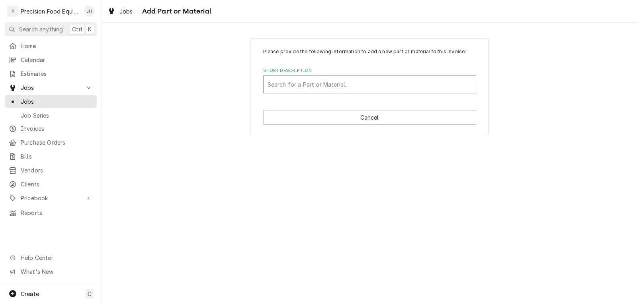
click at [287, 80] on div "Short Description" at bounding box center [369, 84] width 204 height 14
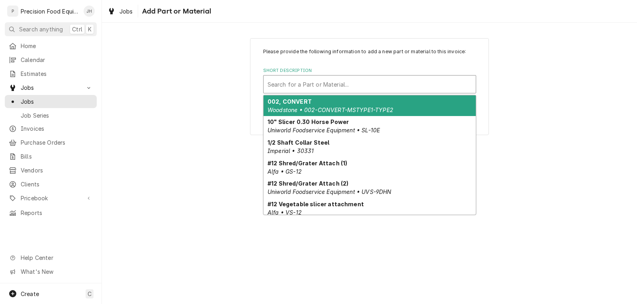
type input "5"
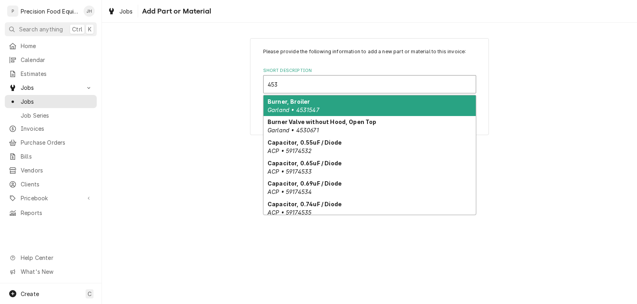
type input "453-"
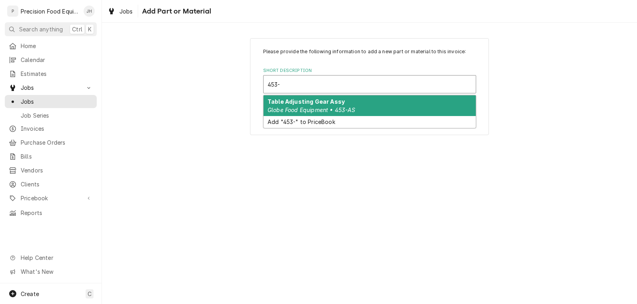
click at [312, 105] on strong "Table Adjusting Gear Assy" at bounding box center [305, 101] width 77 height 7
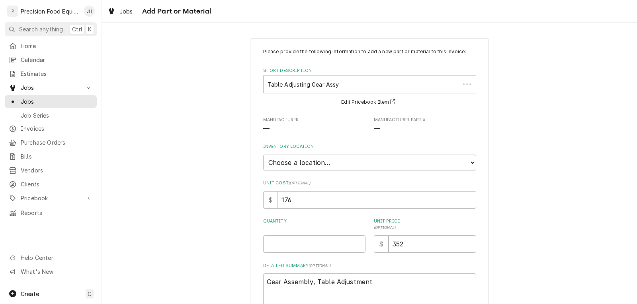
type textarea "x"
click at [304, 165] on select "Choose a location... QBD Warehouse" at bounding box center [369, 163] width 213 height 16
select select "417"
click at [263, 155] on select "Choose a location... QBD Warehouse" at bounding box center [369, 163] width 213 height 16
click at [274, 245] on input "Quantity" at bounding box center [314, 245] width 102 height 18
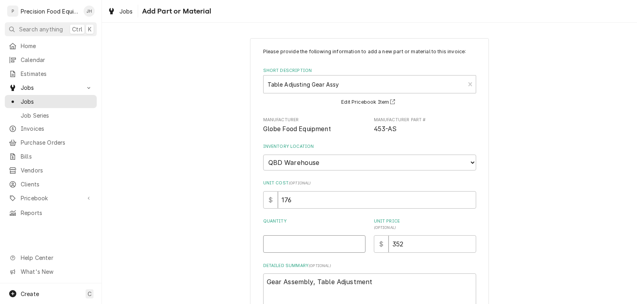
type textarea "x"
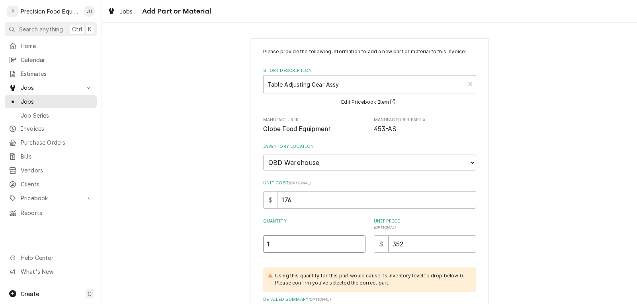
type input "1"
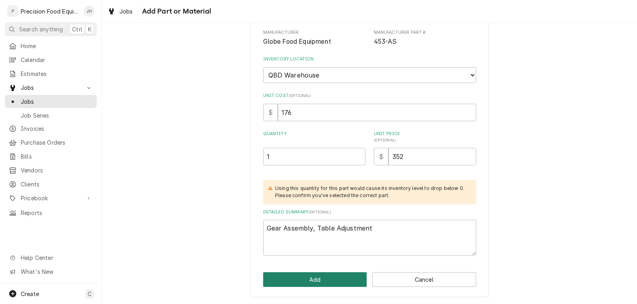
click at [304, 280] on button "Add" at bounding box center [315, 280] width 104 height 15
type textarea "x"
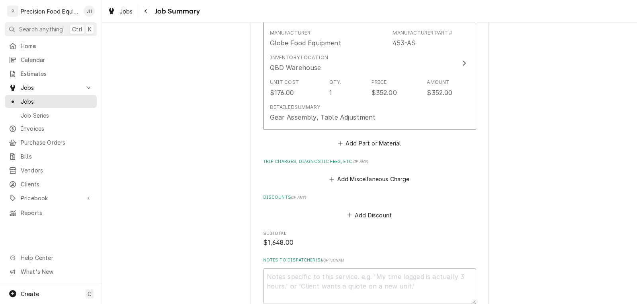
scroll to position [676, 0]
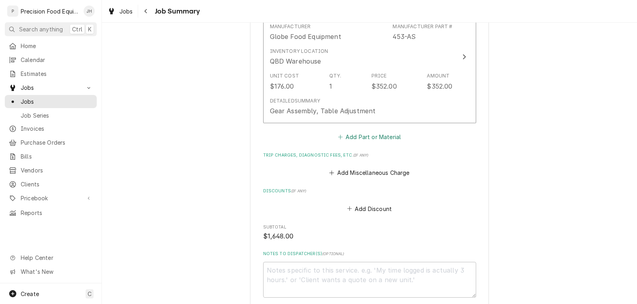
click at [370, 138] on button "Add Part or Material" at bounding box center [369, 136] width 66 height 11
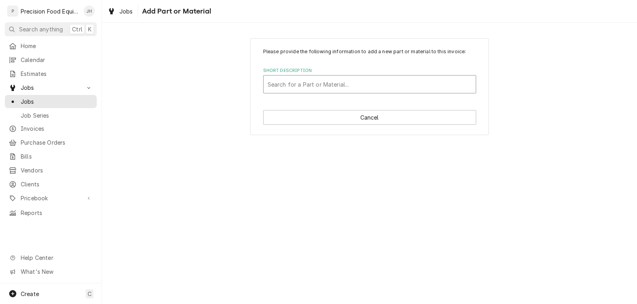
click at [296, 84] on div "Short Description" at bounding box center [369, 84] width 204 height 14
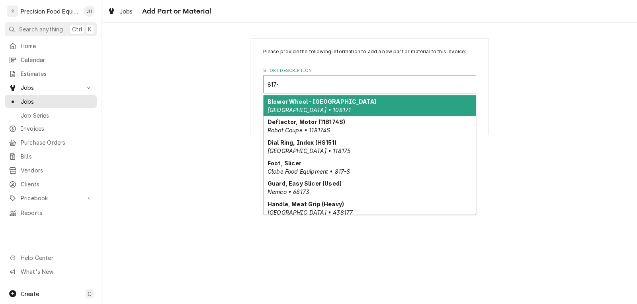
type input "817-s"
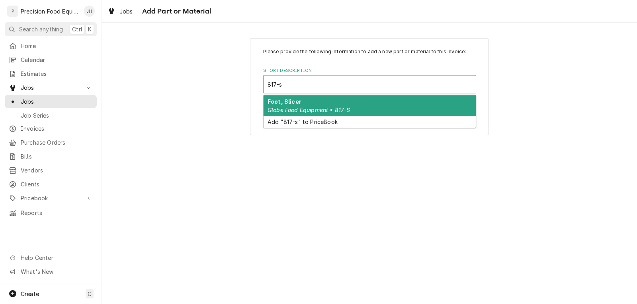
click at [326, 107] on em "Globe Food Equipment • 817-S" at bounding box center [308, 110] width 82 height 7
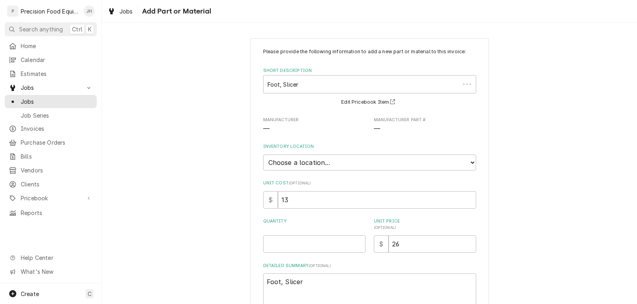
type textarea "x"
click at [298, 165] on select "Choose a location... QBD Warehouse" at bounding box center [369, 163] width 213 height 16
select select "417"
click at [263, 155] on select "Choose a location... QBD Warehouse" at bounding box center [369, 163] width 213 height 16
click at [278, 249] on input "Quantity" at bounding box center [314, 245] width 102 height 18
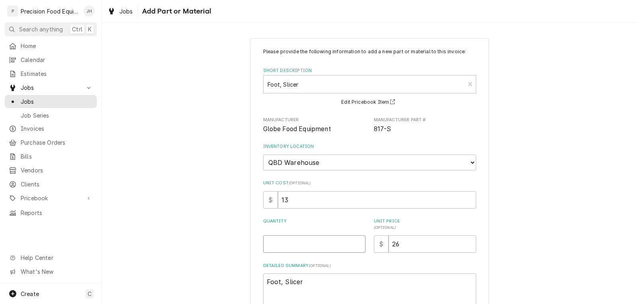
type textarea "x"
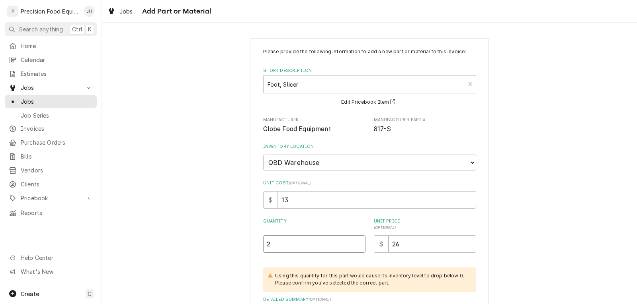
type input "2"
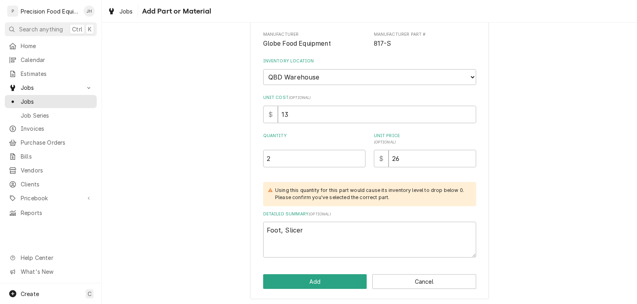
scroll to position [88, 0]
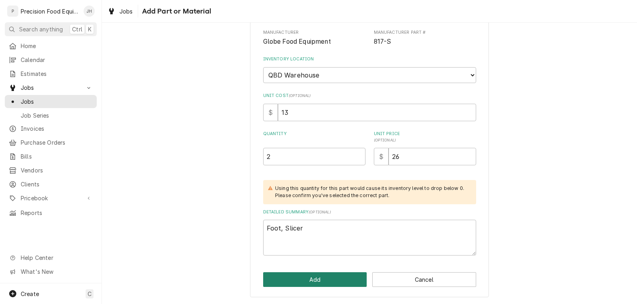
click at [303, 276] on button "Add" at bounding box center [315, 280] width 104 height 15
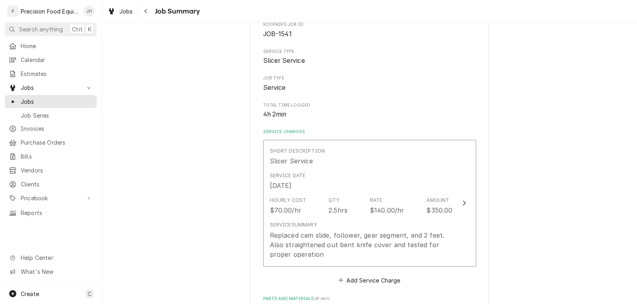
type textarea "x"
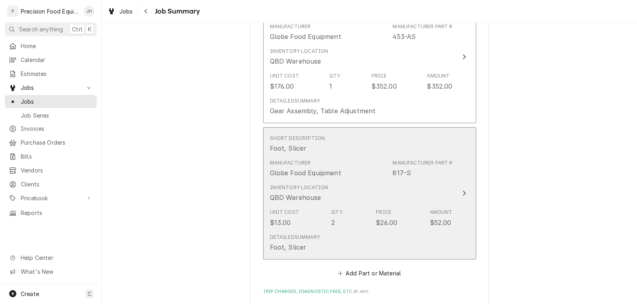
scroll to position [796, 0]
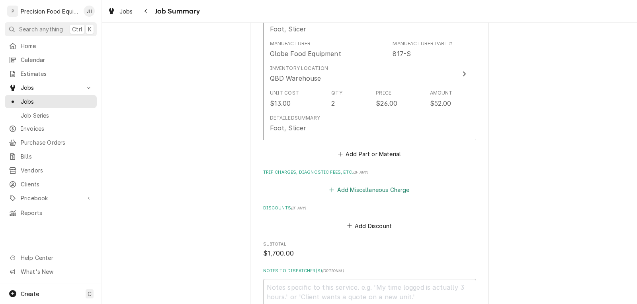
click at [363, 191] on button "Add Miscellaneous Charge" at bounding box center [369, 190] width 83 height 11
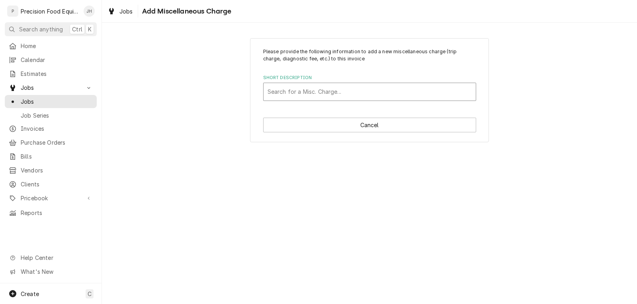
click at [293, 94] on div "Short Description" at bounding box center [369, 92] width 204 height 14
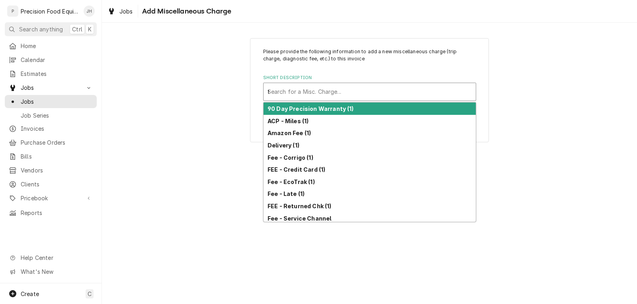
type input "tr"
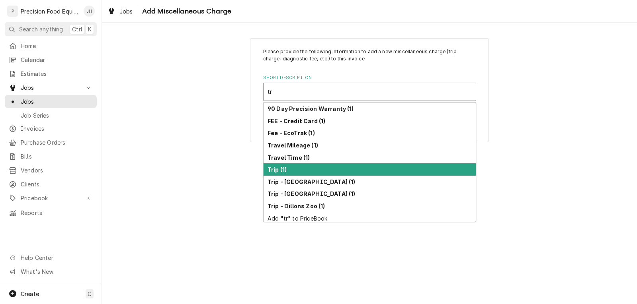
click at [294, 170] on div "Trip (1)" at bounding box center [369, 170] width 212 height 12
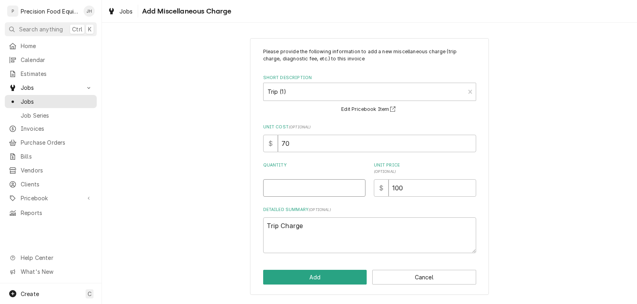
click at [287, 186] on input "Quantity" at bounding box center [314, 188] width 102 height 18
type textarea "x"
type input "1"
click at [313, 276] on button "Add" at bounding box center [315, 277] width 104 height 15
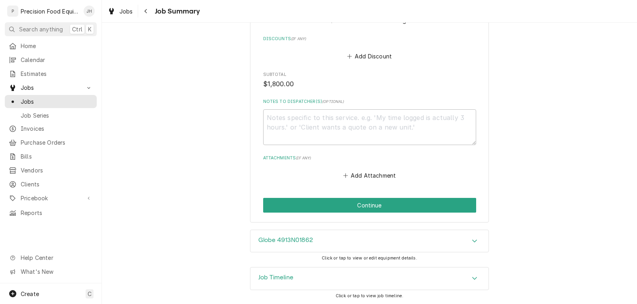
scroll to position [1053, 0]
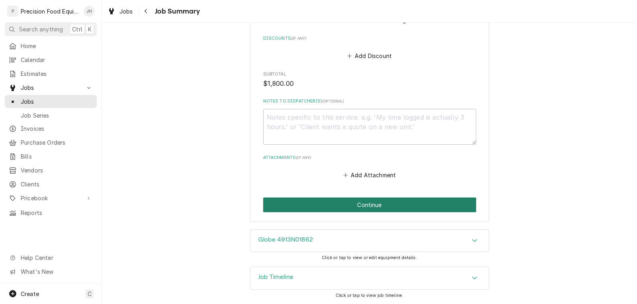
click at [366, 207] on button "Continue" at bounding box center [369, 205] width 213 height 15
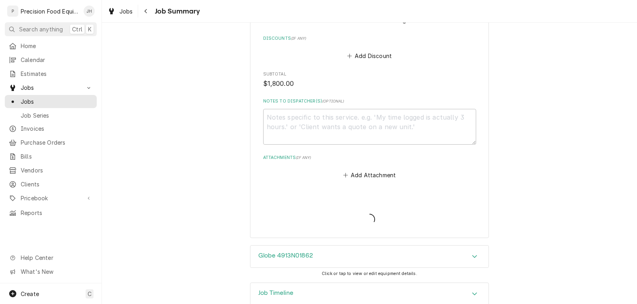
type textarea "x"
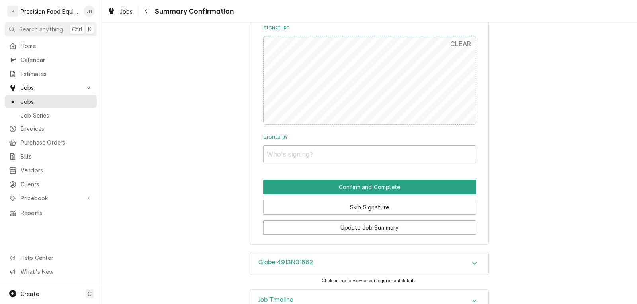
scroll to position [955, 0]
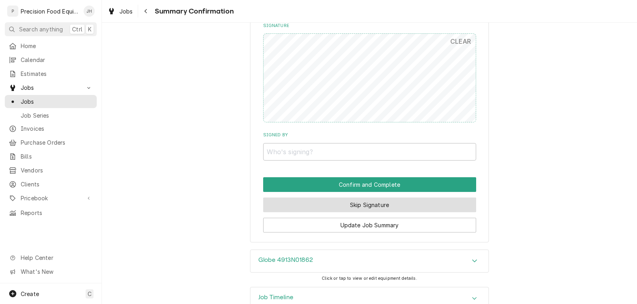
click at [365, 201] on button "Skip Signature" at bounding box center [369, 205] width 213 height 15
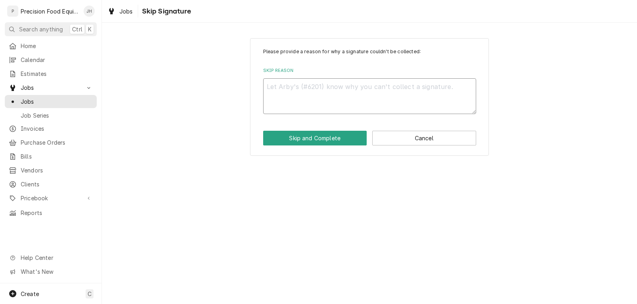
click at [327, 94] on textarea "Skip Reason" at bounding box center [369, 96] width 213 height 36
type textarea "x"
type textarea "n"
type textarea "x"
type textarea "na"
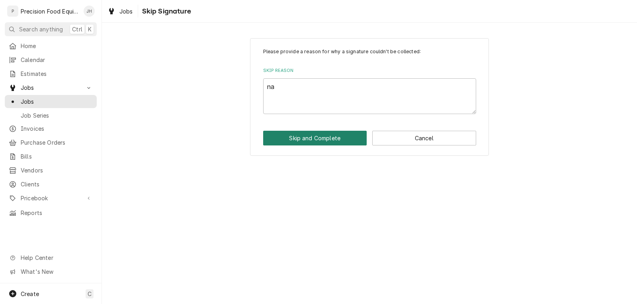
click at [321, 134] on button "Skip and Complete" at bounding box center [315, 138] width 104 height 15
type textarea "x"
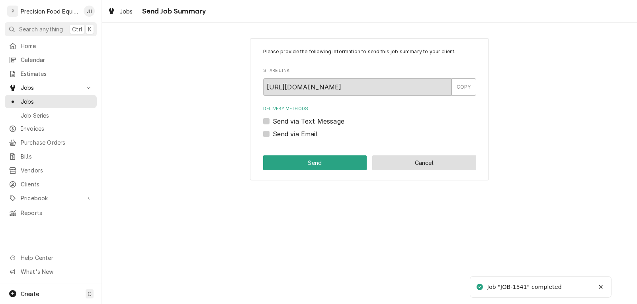
click at [421, 163] on button "Cancel" at bounding box center [424, 163] width 104 height 15
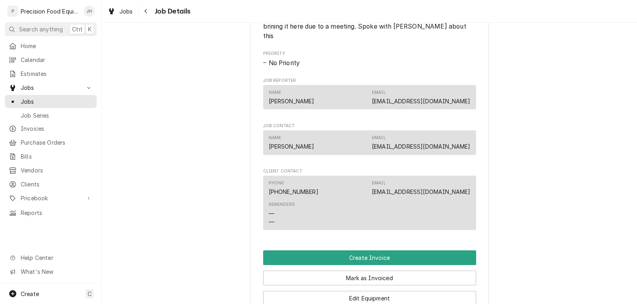
scroll to position [477, 0]
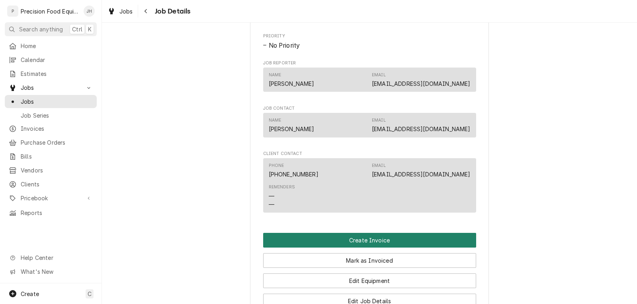
click at [367, 242] on button "Create Invoice" at bounding box center [369, 240] width 213 height 15
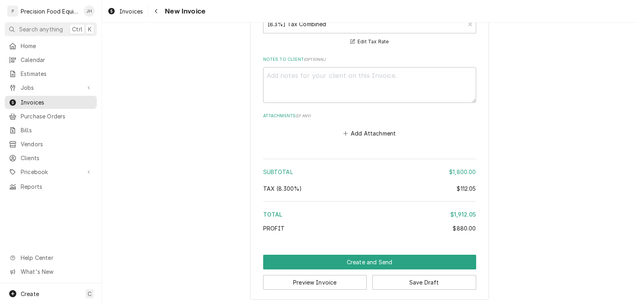
scroll to position [1873, 0]
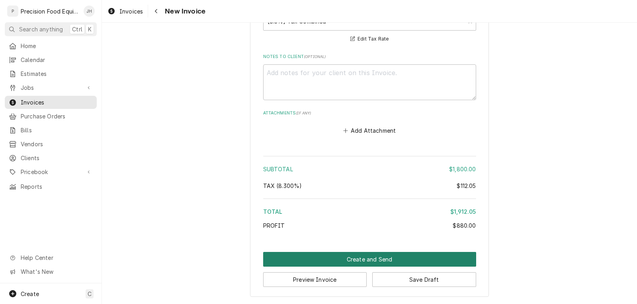
click at [374, 265] on button "Create and Send" at bounding box center [369, 259] width 213 height 15
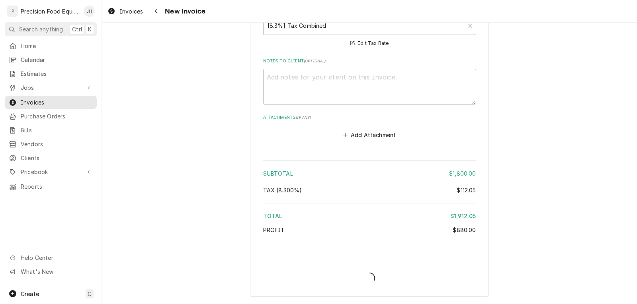
type textarea "x"
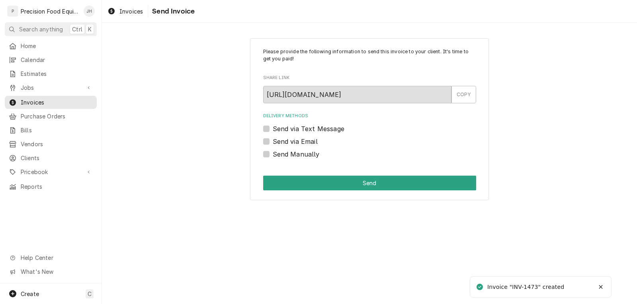
click at [306, 155] on label "Send Manually" at bounding box center [296, 155] width 47 height 10
click at [306, 155] on input "Send Manually" at bounding box center [379, 159] width 213 height 18
checkbox input "true"
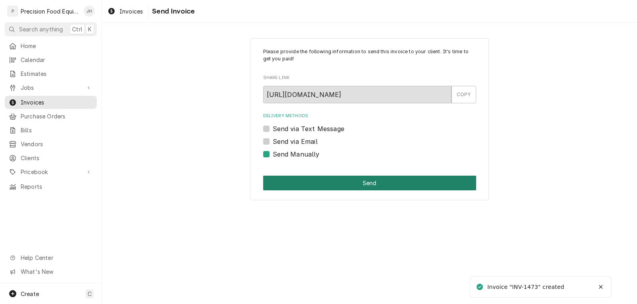
click at [369, 183] on button "Send" at bounding box center [369, 183] width 213 height 15
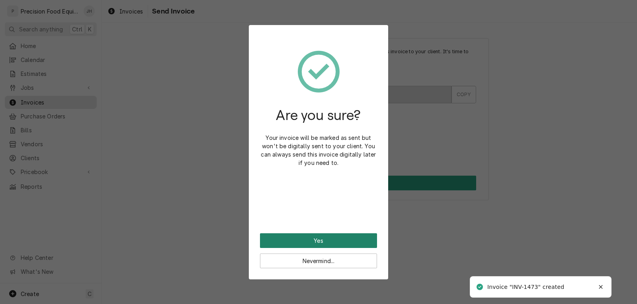
click at [315, 237] on button "Yes" at bounding box center [318, 241] width 117 height 15
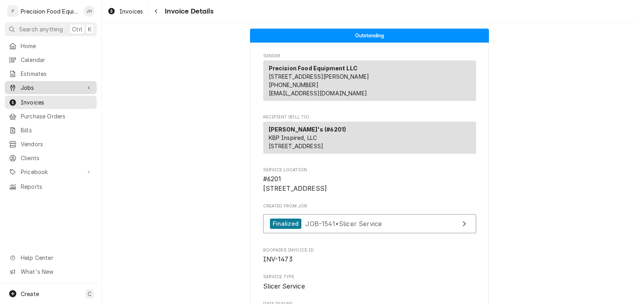
click at [18, 86] on div "Jobs" at bounding box center [45, 88] width 72 height 8
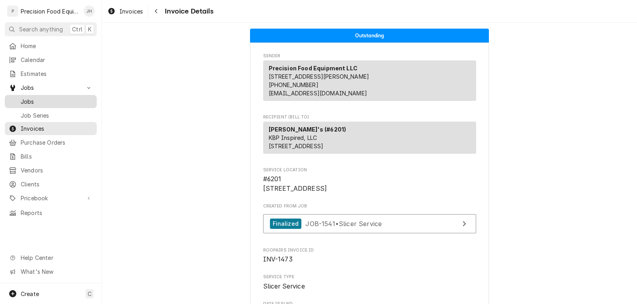
click at [62, 97] on span "Jobs" at bounding box center [57, 101] width 72 height 8
